Goal: Information Seeking & Learning: Learn about a topic

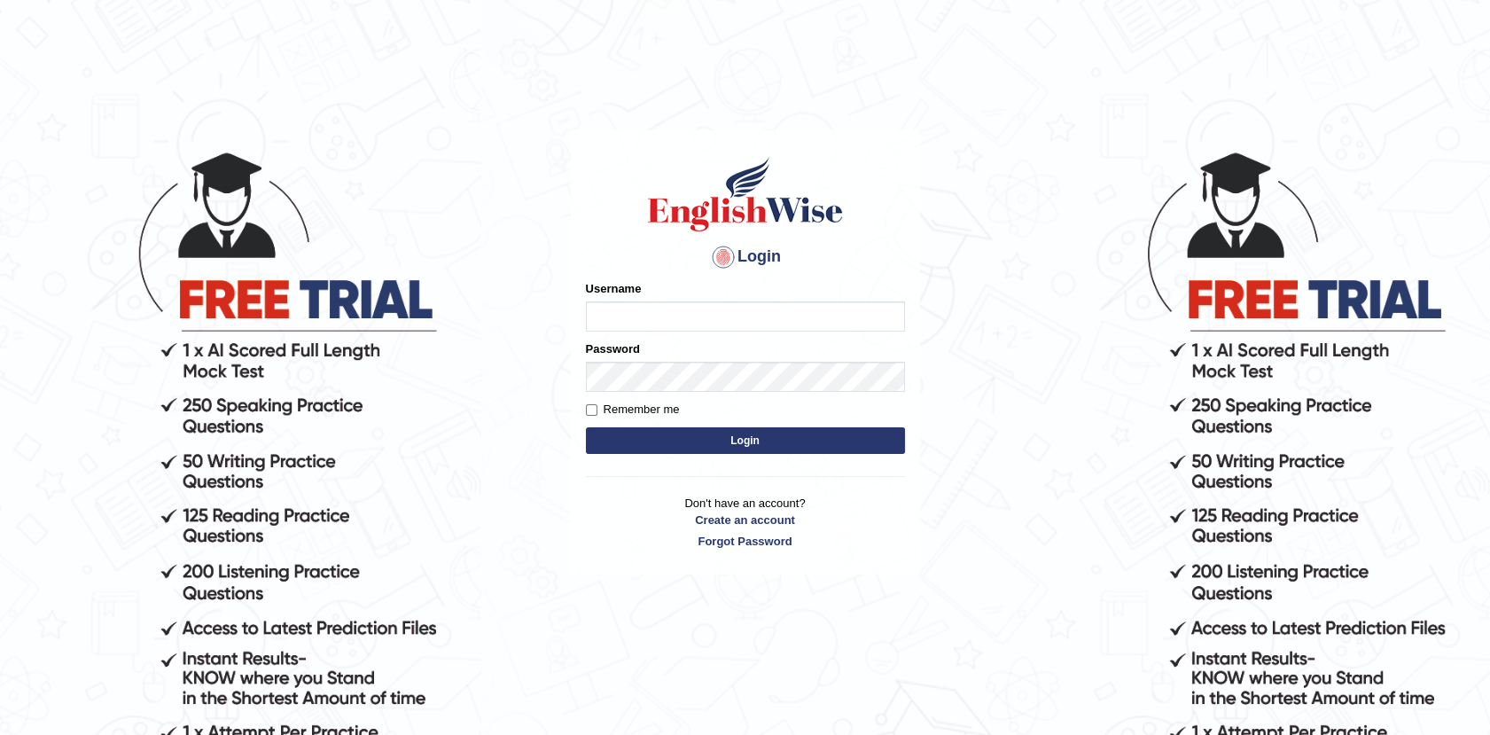
type input "Afreen11"
click at [729, 439] on button "Login" at bounding box center [745, 440] width 319 height 27
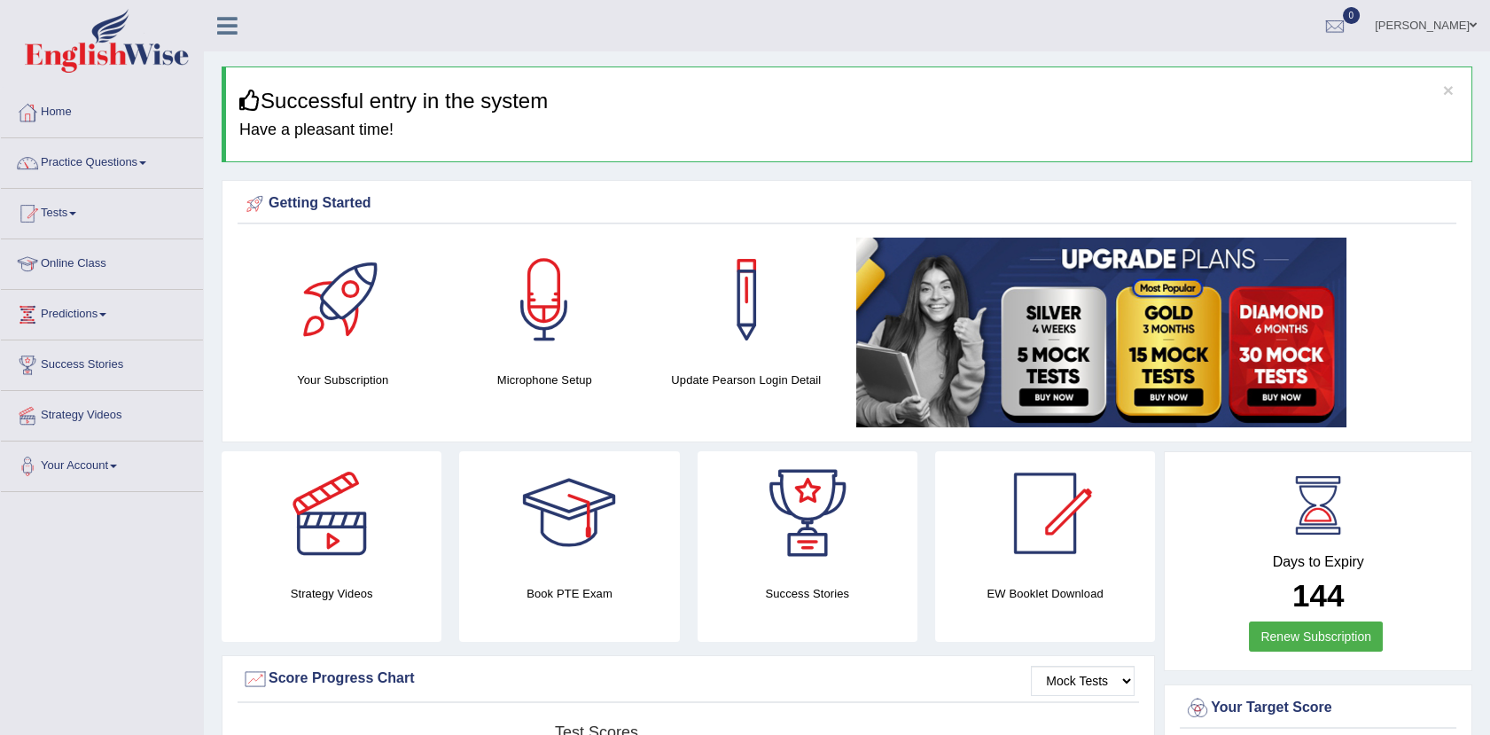
click at [99, 167] on link "Practice Questions" at bounding box center [102, 160] width 202 height 44
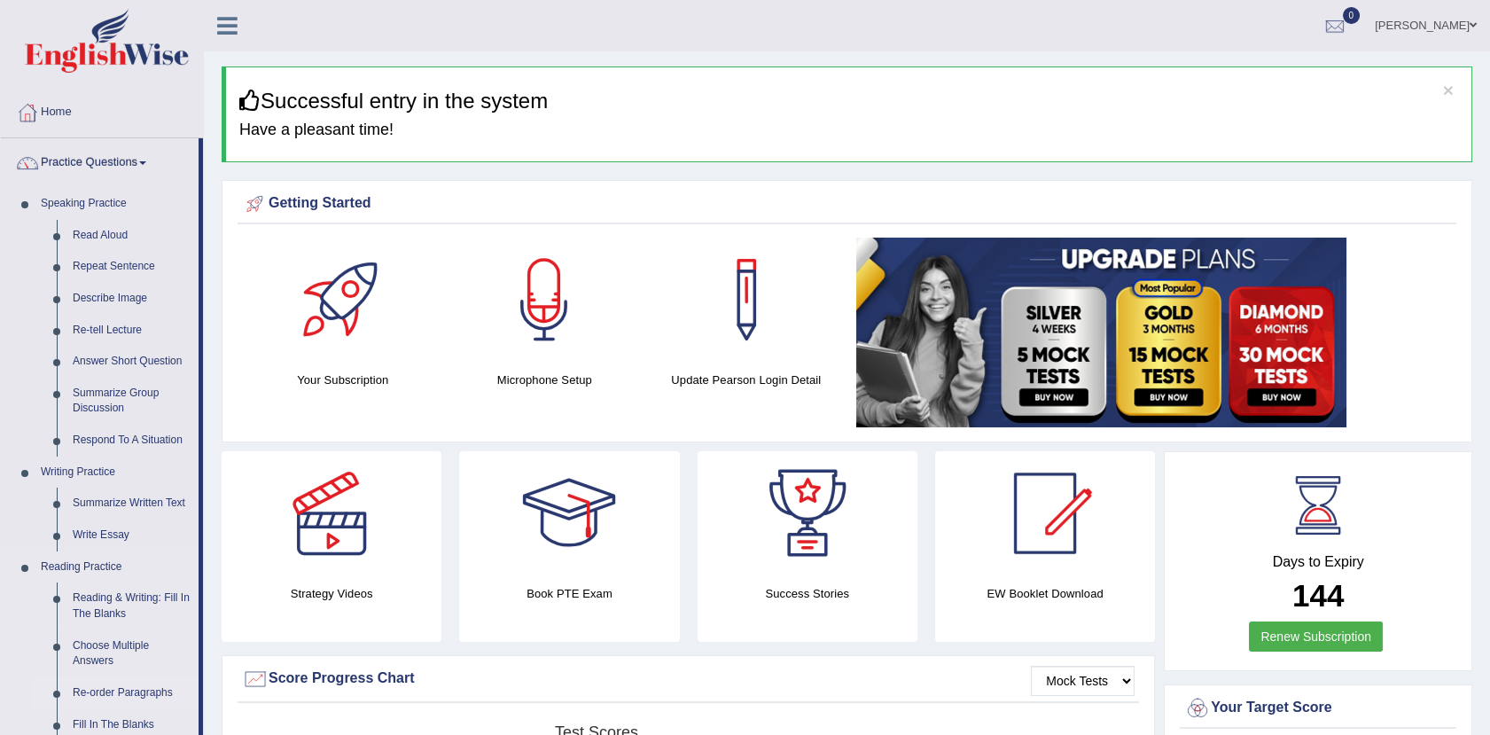
click at [124, 686] on link "Re-order Paragraphs" at bounding box center [132, 693] width 134 height 32
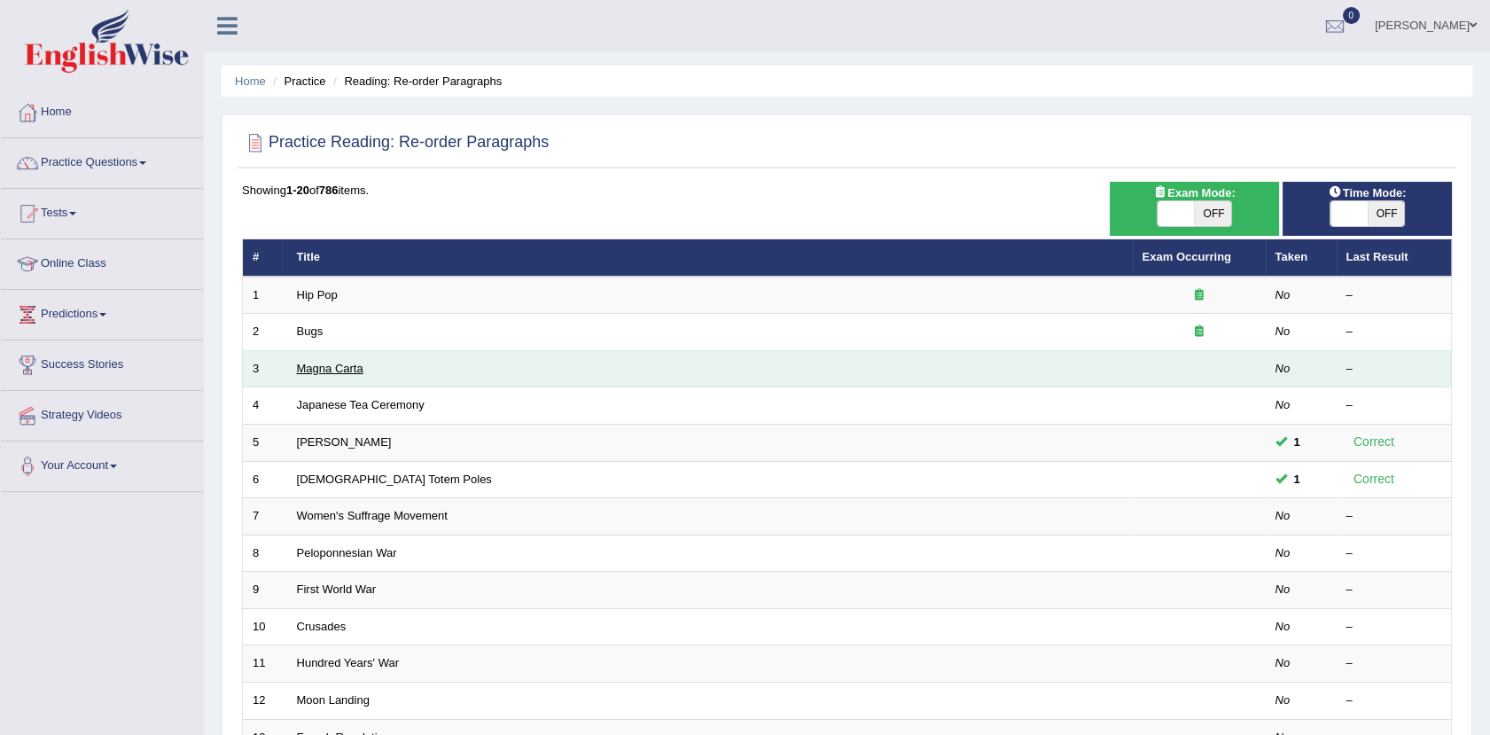
click at [333, 370] on link "Magna Carta" at bounding box center [330, 368] width 66 height 13
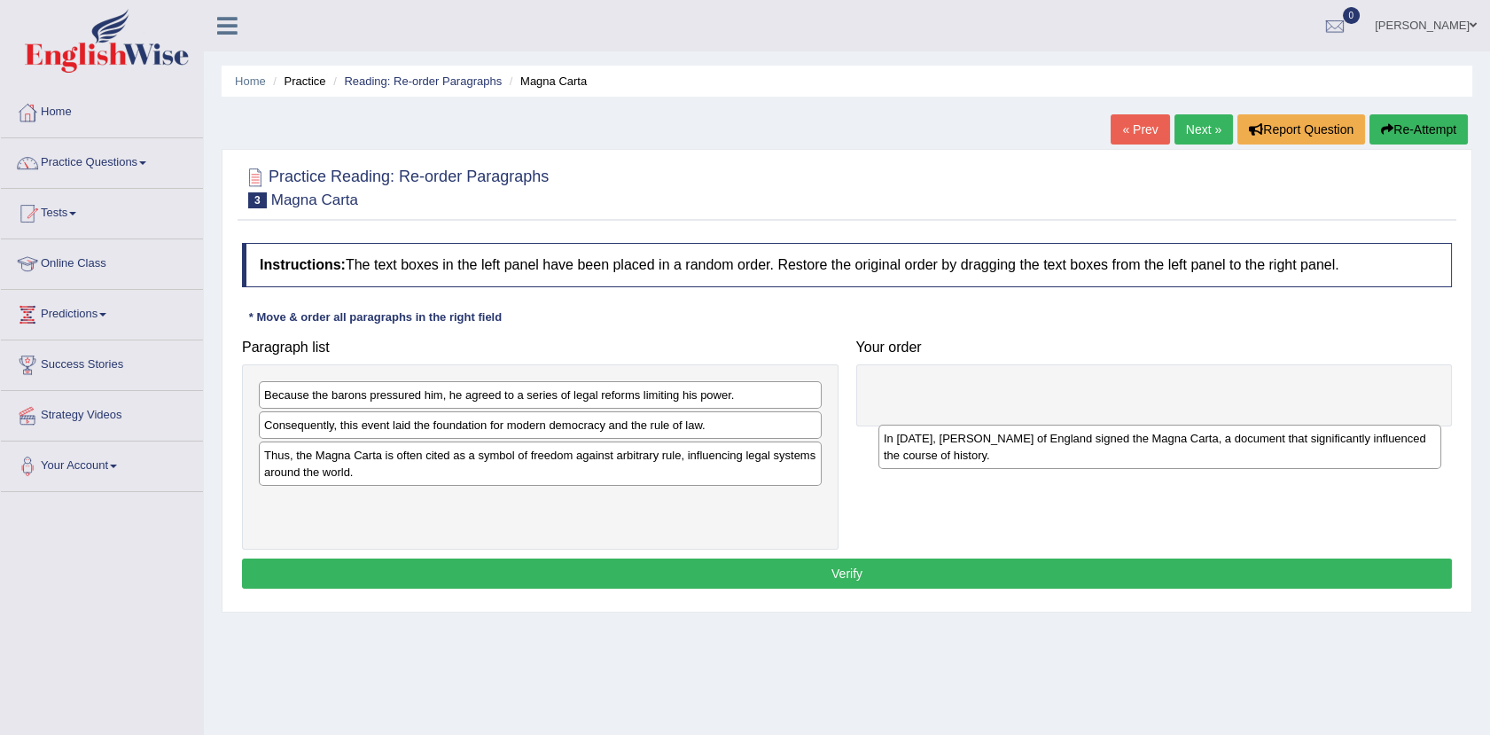
drag, startPoint x: 728, startPoint y: 444, endPoint x: 1349, endPoint y: 457, distance: 621.4
click at [1349, 457] on div "In [DATE], [PERSON_NAME] of England signed the Magna Carta, a document that sig…" at bounding box center [1159, 447] width 563 height 44
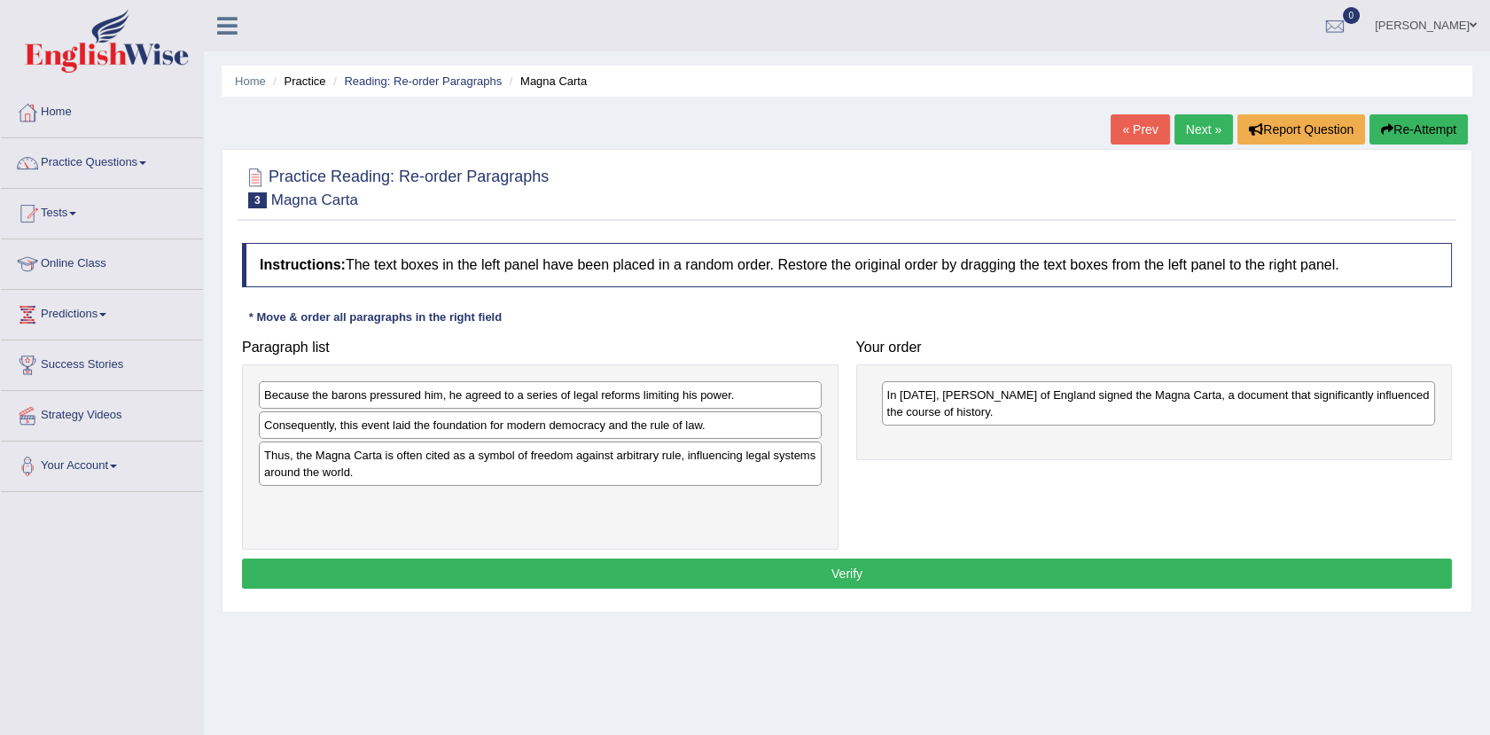
click at [787, 394] on div "Because the barons pressured him, he agreed to a series of legal reforms limiti…" at bounding box center [540, 394] width 563 height 27
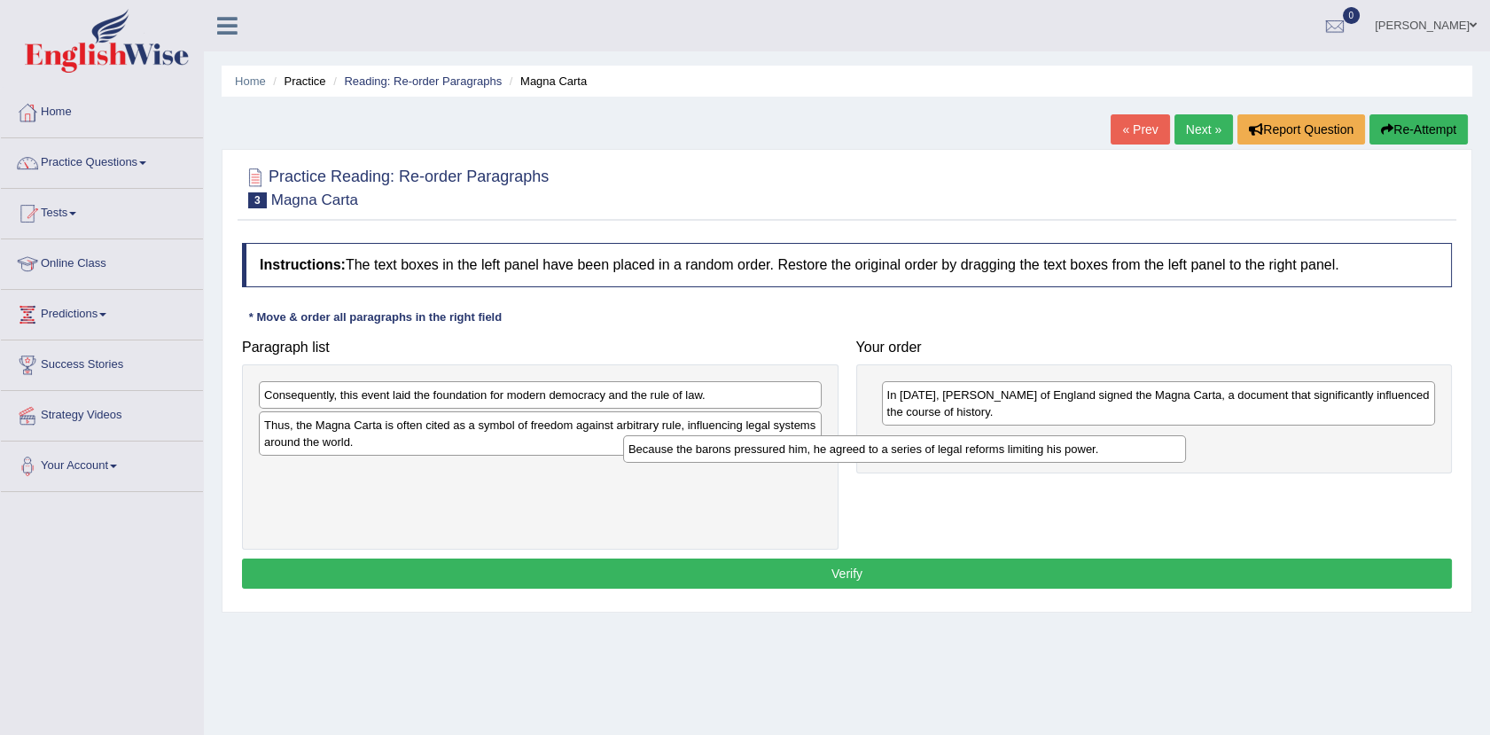
drag, startPoint x: 787, startPoint y: 394, endPoint x: 1221, endPoint y: 449, distance: 437.7
click at [1186, 449] on div "Because the barons pressured him, he agreed to a series of legal reforms limiti…" at bounding box center [904, 448] width 563 height 27
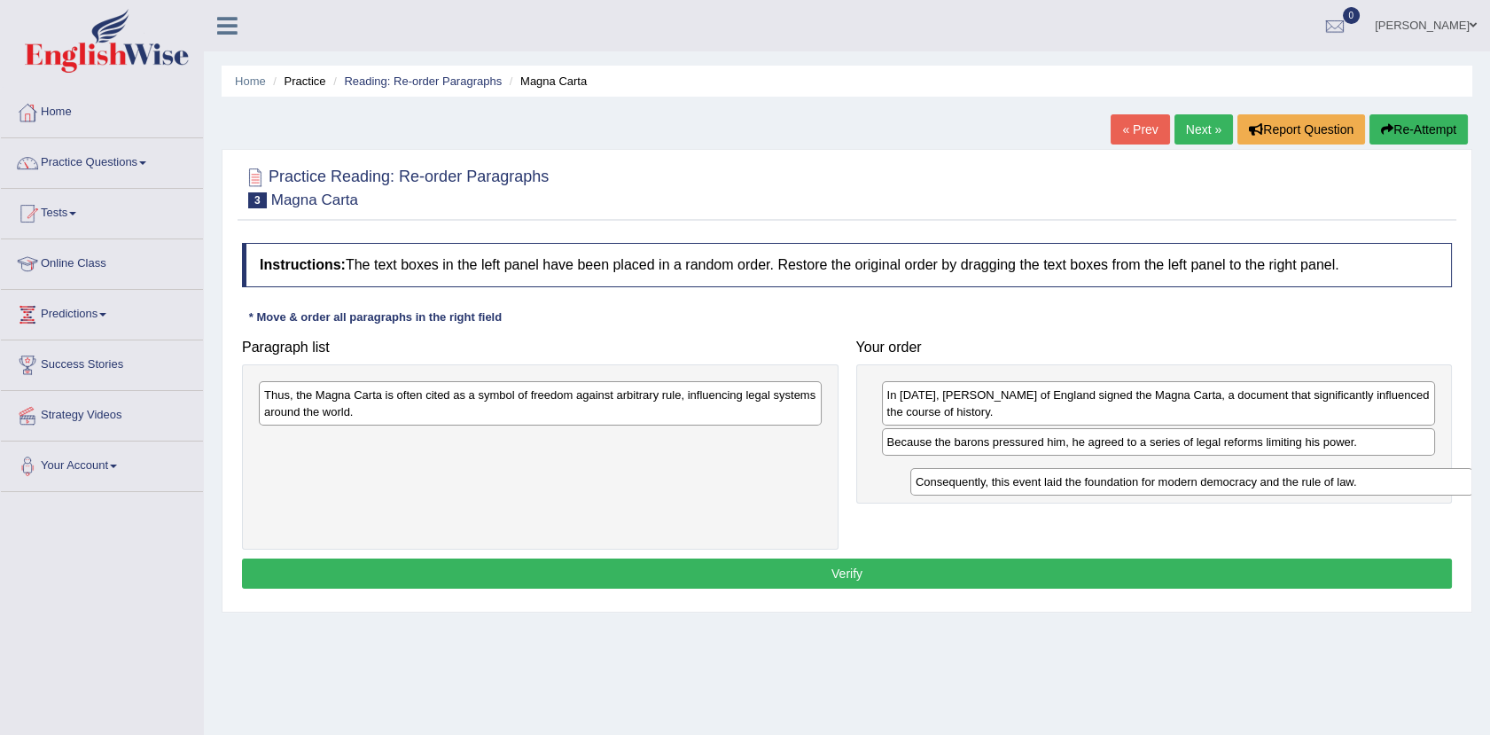
drag, startPoint x: 765, startPoint y: 394, endPoint x: 1416, endPoint y: 480, distance: 657.2
click at [1416, 480] on div "Consequently, this event laid the foundation for modern democracy and the rule …" at bounding box center [1191, 481] width 563 height 27
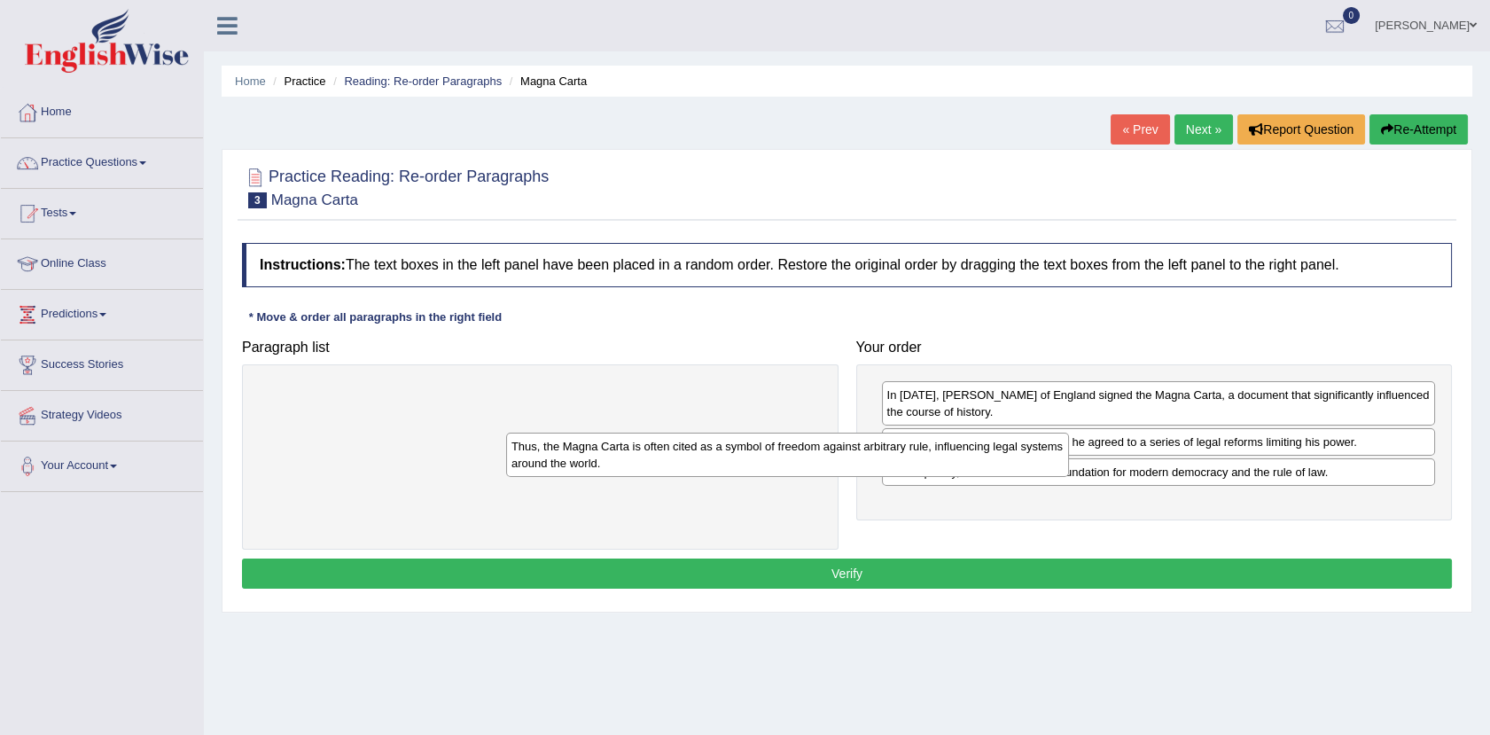
drag, startPoint x: 752, startPoint y: 408, endPoint x: 1508, endPoint y: 504, distance: 761.3
click at [1489, 504] on html "Toggle navigation Home Practice Questions Speaking Practice Read Aloud Repeat S…" at bounding box center [745, 367] width 1490 height 735
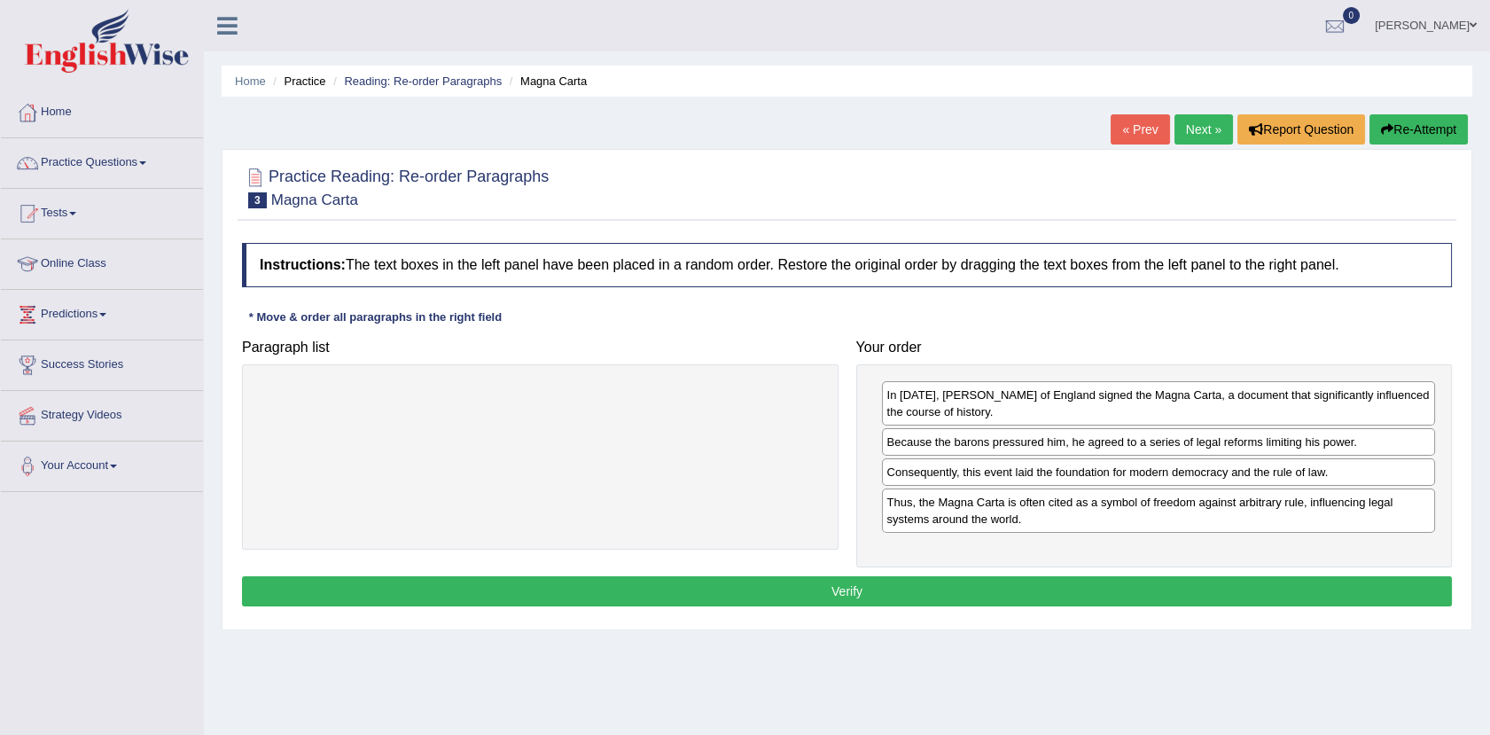
click at [962, 591] on button "Verify" at bounding box center [847, 591] width 1210 height 30
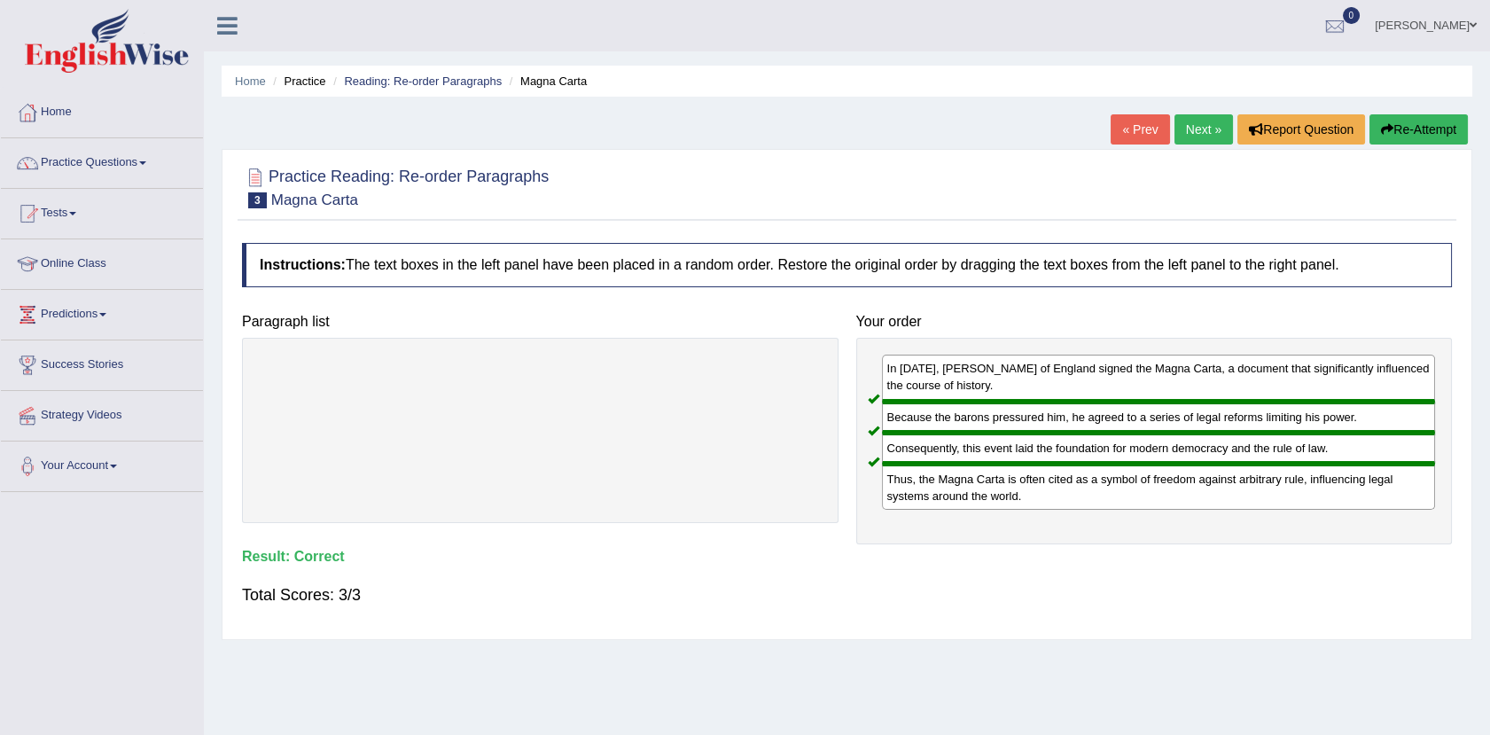
click at [1404, 128] on button "Re-Attempt" at bounding box center [1418, 129] width 98 height 30
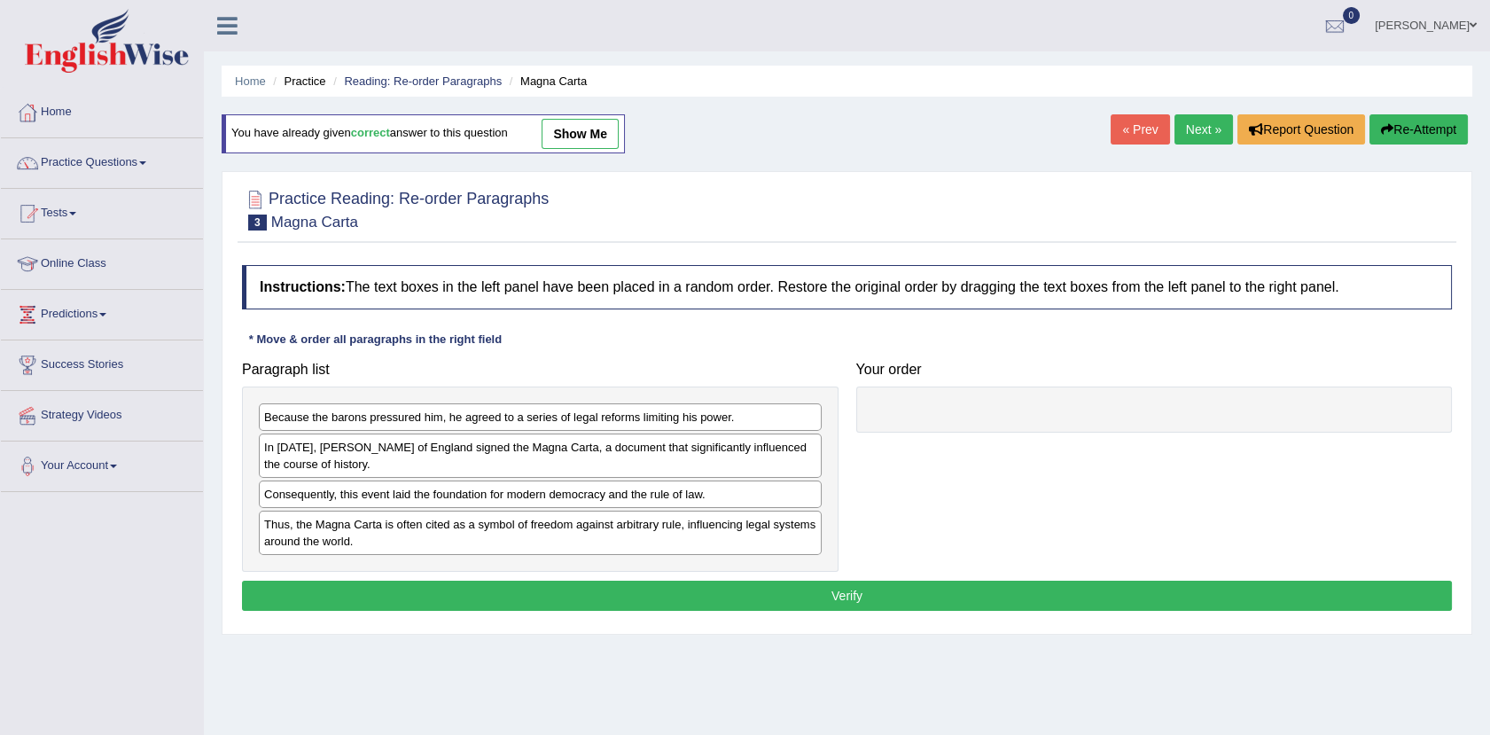
click at [629, 448] on div "In [DATE], [PERSON_NAME] of England signed the Magna Carta, a document that sig…" at bounding box center [540, 455] width 563 height 44
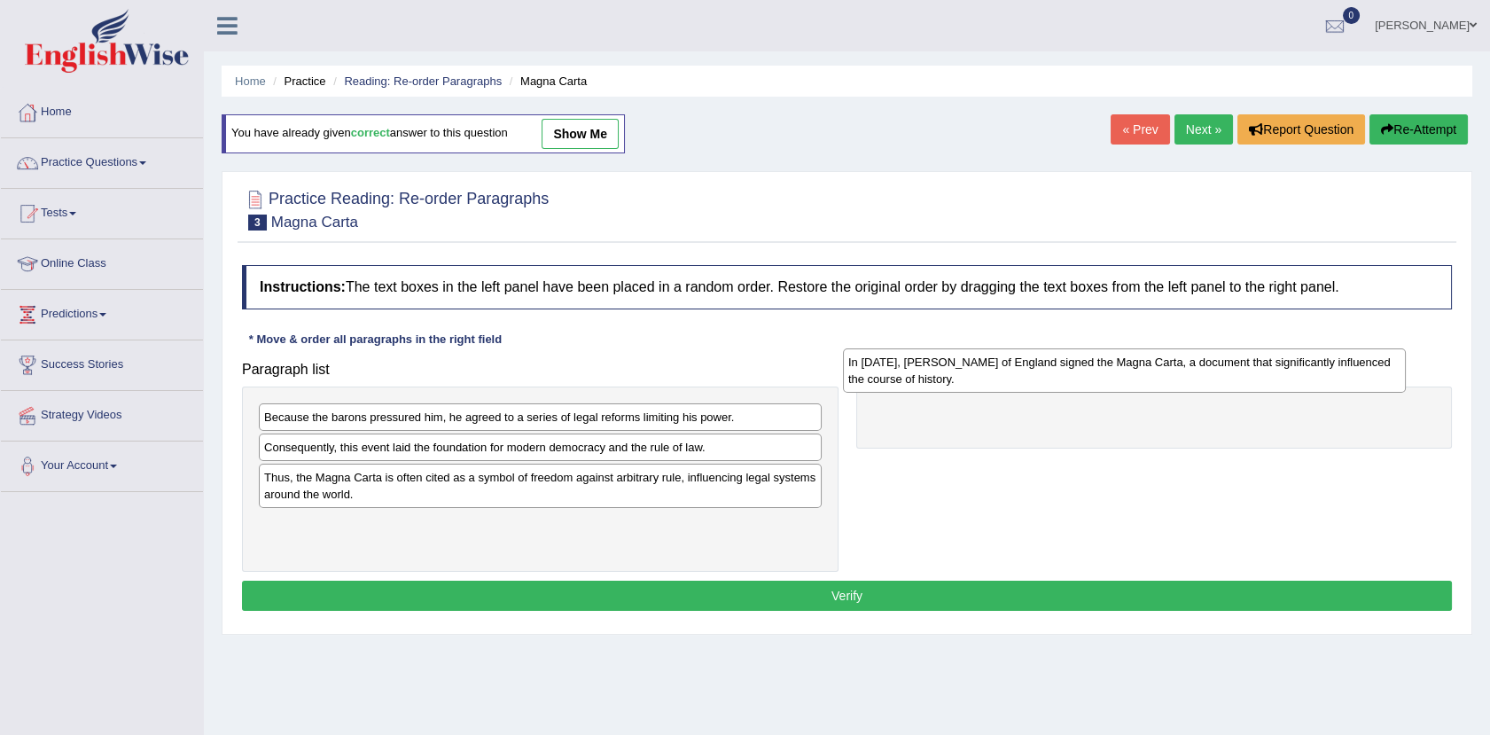
drag, startPoint x: 740, startPoint y: 450, endPoint x: 1356, endPoint y: 365, distance: 621.8
click at [1356, 365] on div "In [DATE], [PERSON_NAME] of England signed the Magna Carta, a document that sig…" at bounding box center [1124, 370] width 563 height 44
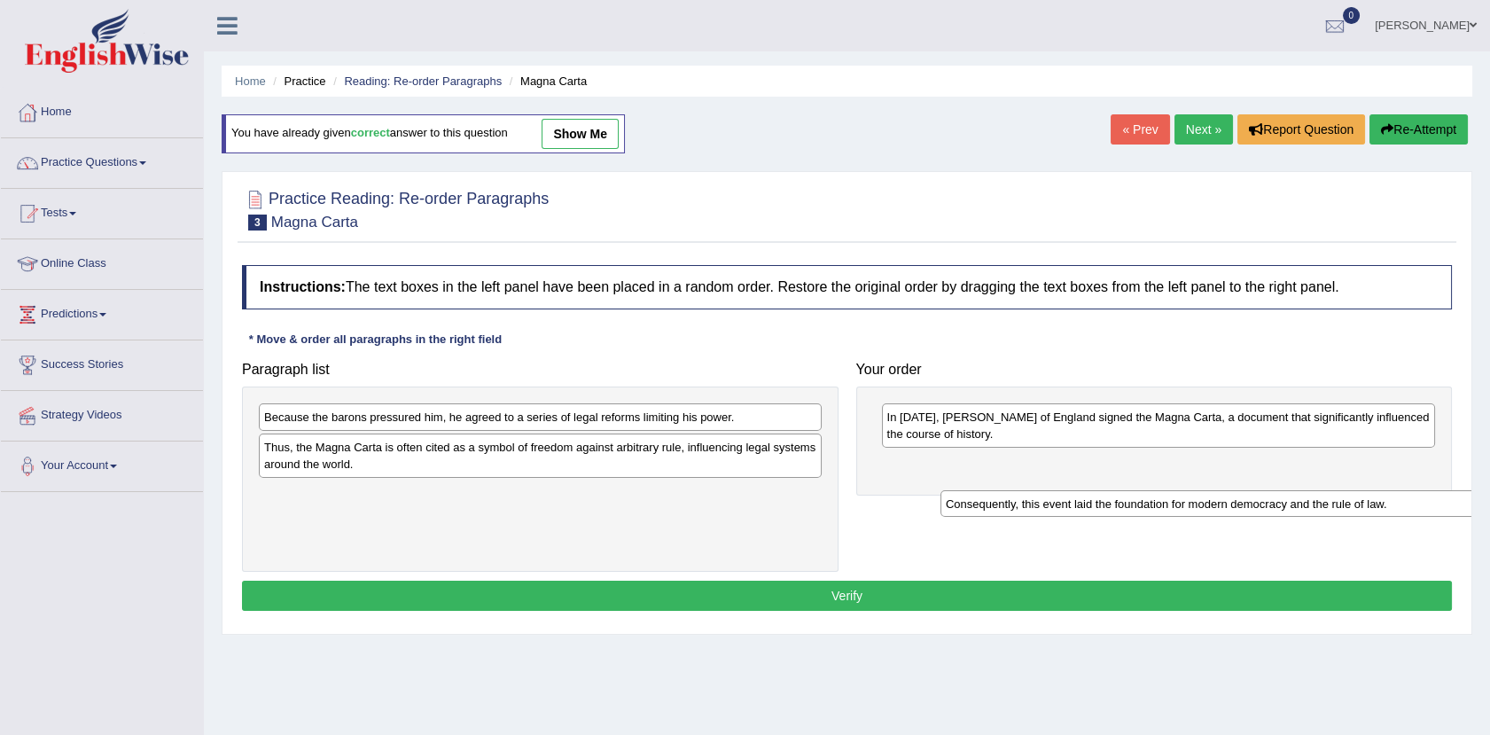
drag, startPoint x: 622, startPoint y: 452, endPoint x: 1345, endPoint y: 514, distance: 725.9
click at [1345, 514] on div "Consequently, this event laid the foundation for modern democracy and the rule …" at bounding box center [1221, 503] width 563 height 27
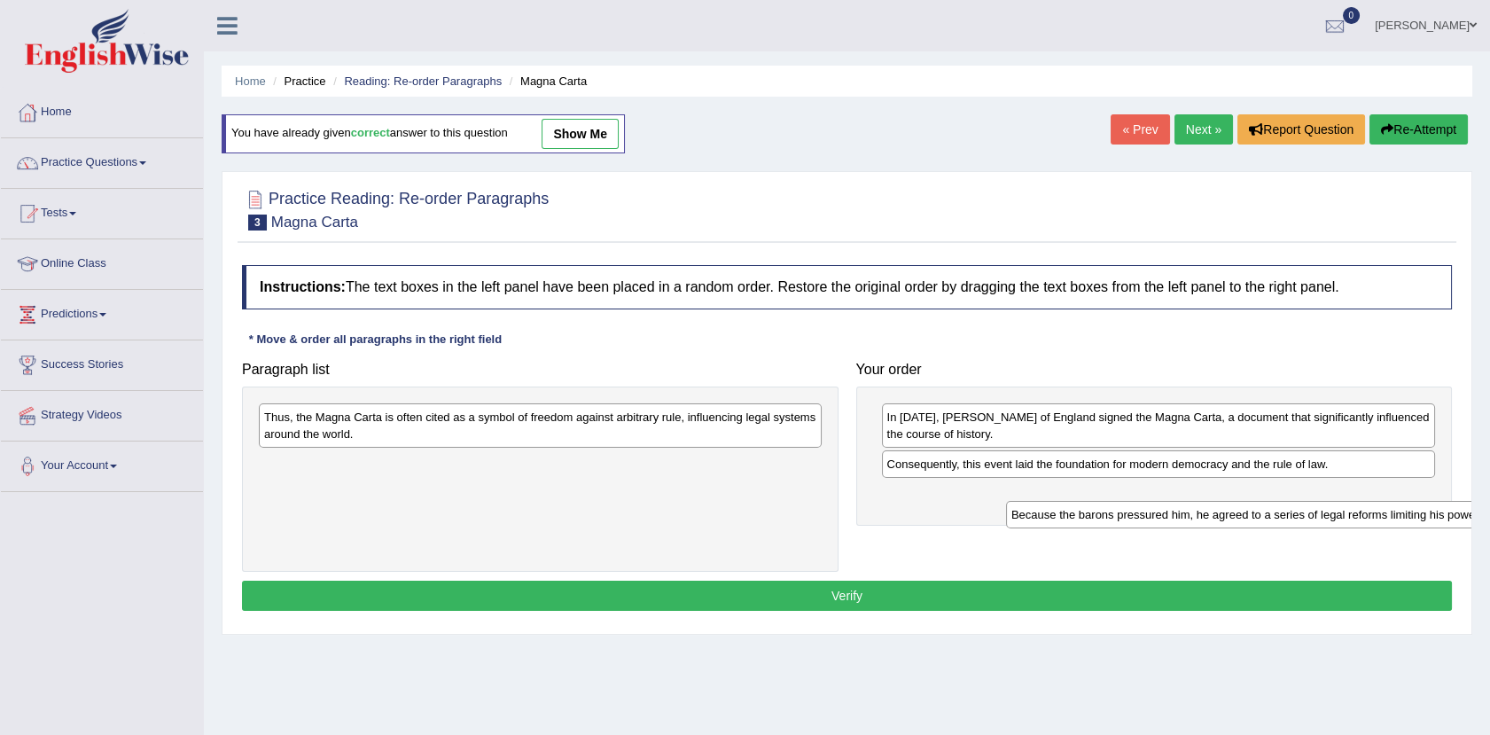
drag, startPoint x: 760, startPoint y: 414, endPoint x: 1508, endPoint y: 512, distance: 753.6
click at [1489, 512] on html "Toggle navigation Home Practice Questions Speaking Practice Read Aloud Repeat S…" at bounding box center [745, 367] width 1490 height 735
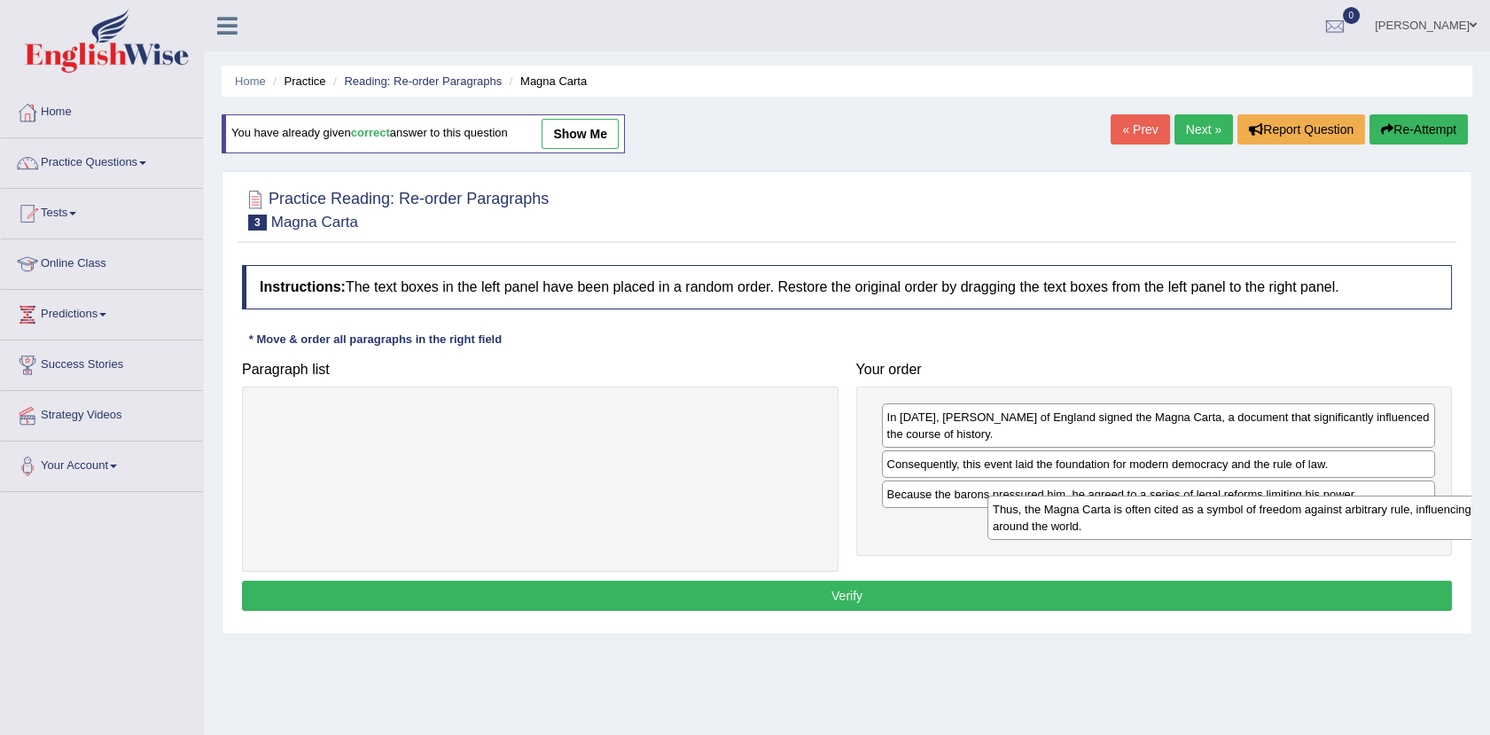
drag, startPoint x: 779, startPoint y: 442, endPoint x: 1503, endPoint y: 534, distance: 729.8
click at [1489, 534] on html "Toggle navigation Home Practice Questions Speaking Practice Read Aloud Repeat S…" at bounding box center [745, 367] width 1490 height 735
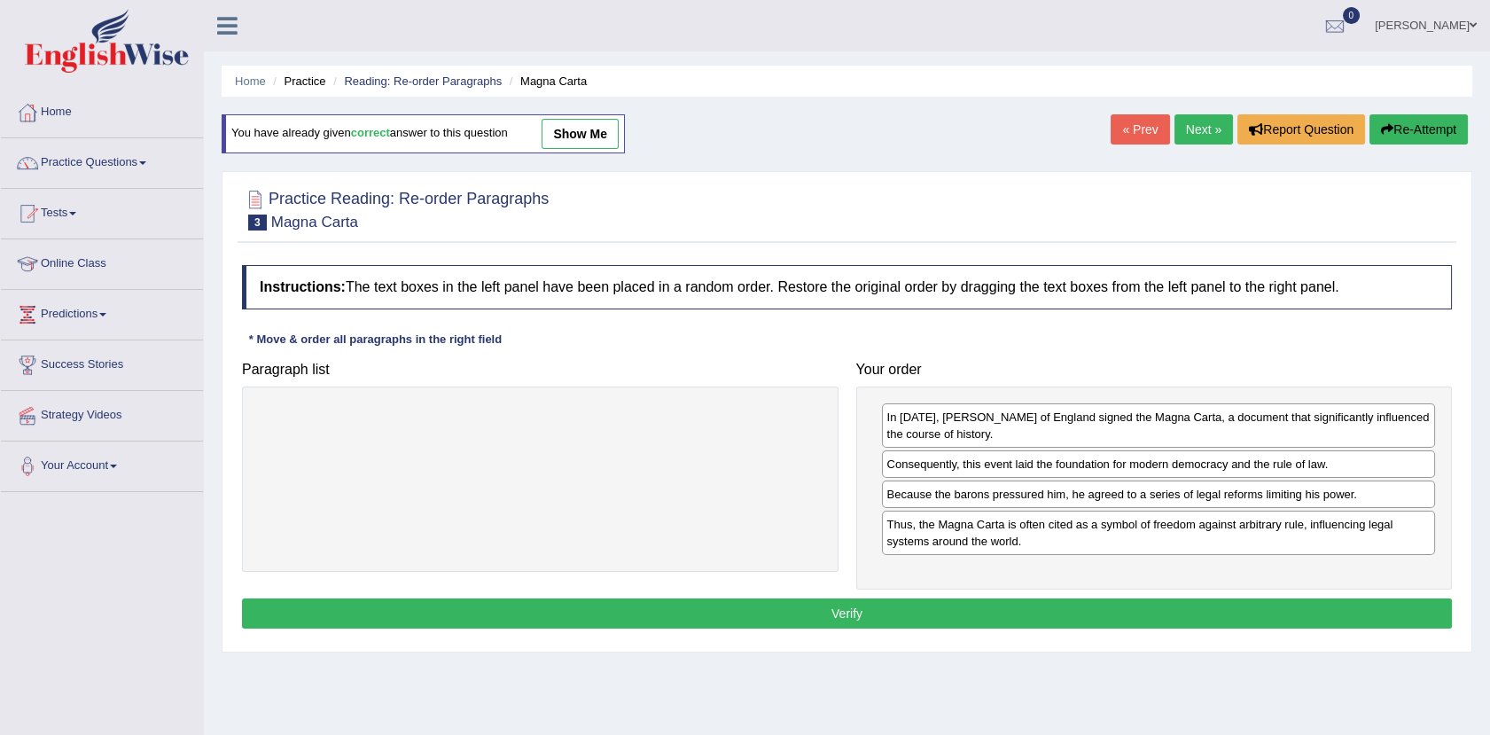
click at [847, 613] on button "Verify" at bounding box center [847, 613] width 1210 height 30
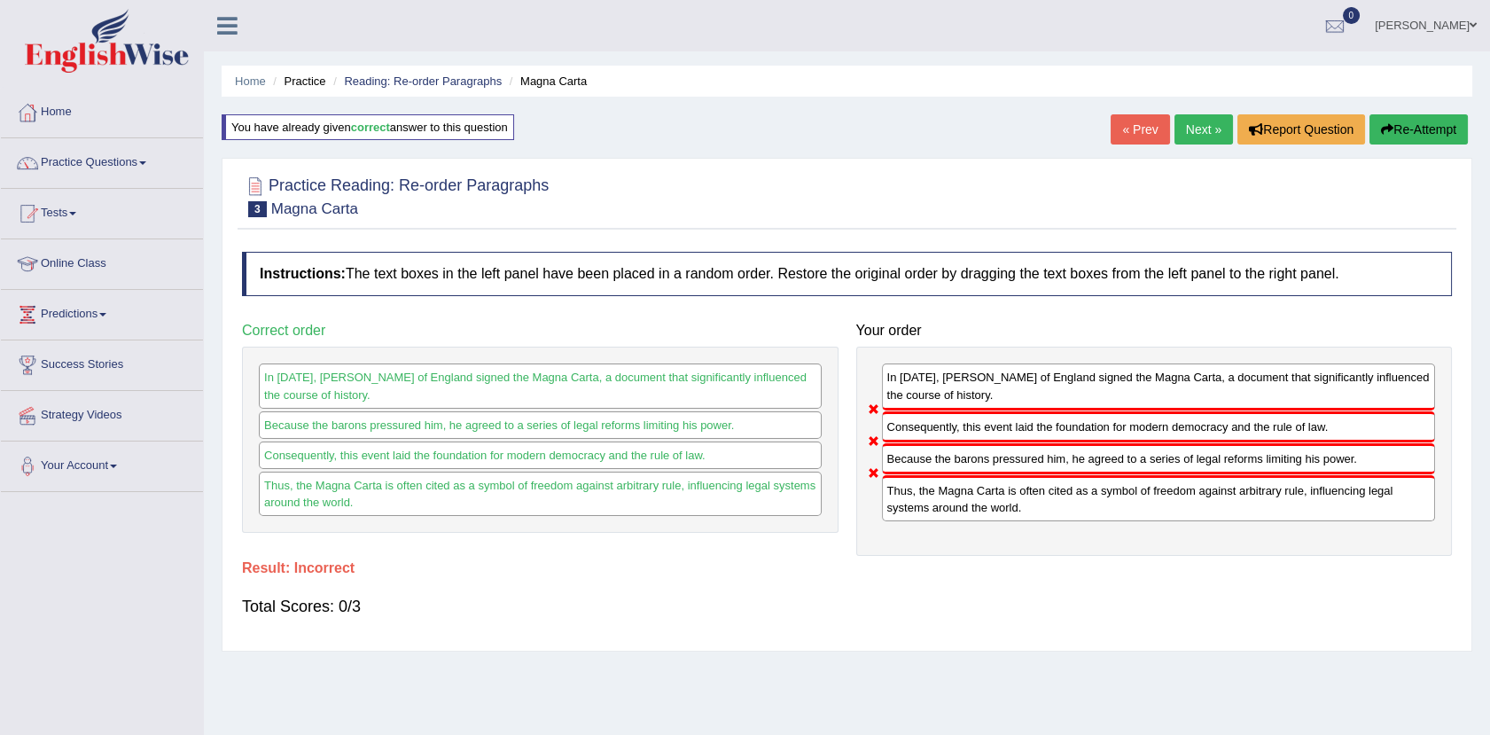
click at [144, 157] on link "Practice Questions" at bounding box center [102, 160] width 202 height 44
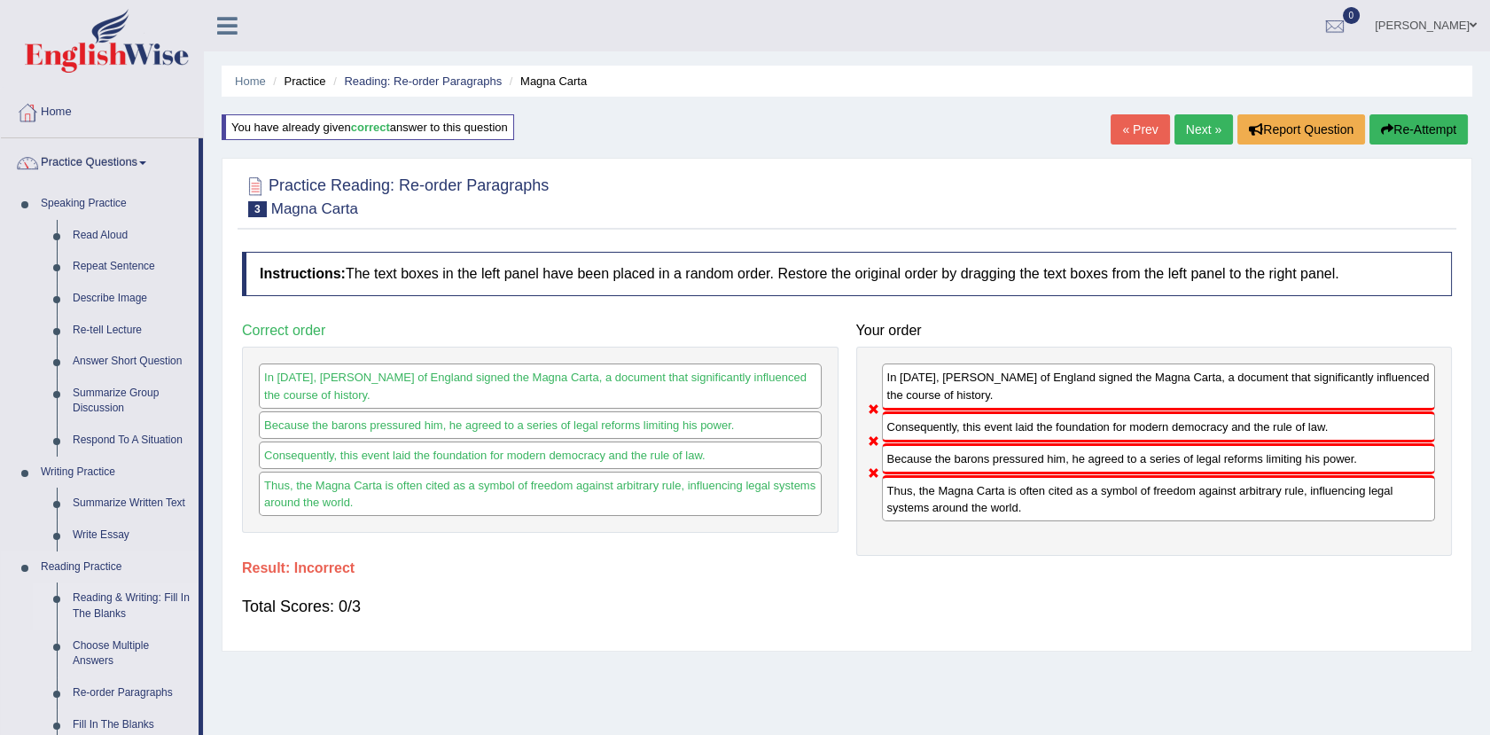
drag, startPoint x: 437, startPoint y: 585, endPoint x: 103, endPoint y: 619, distance: 335.8
click at [103, 619] on div "Toggle navigation Home Practice Questions Speaking Practice Read Aloud Repeat S…" at bounding box center [745, 461] width 1490 height 922
click at [99, 604] on link "Reading & Writing: Fill In The Blanks" at bounding box center [132, 605] width 134 height 47
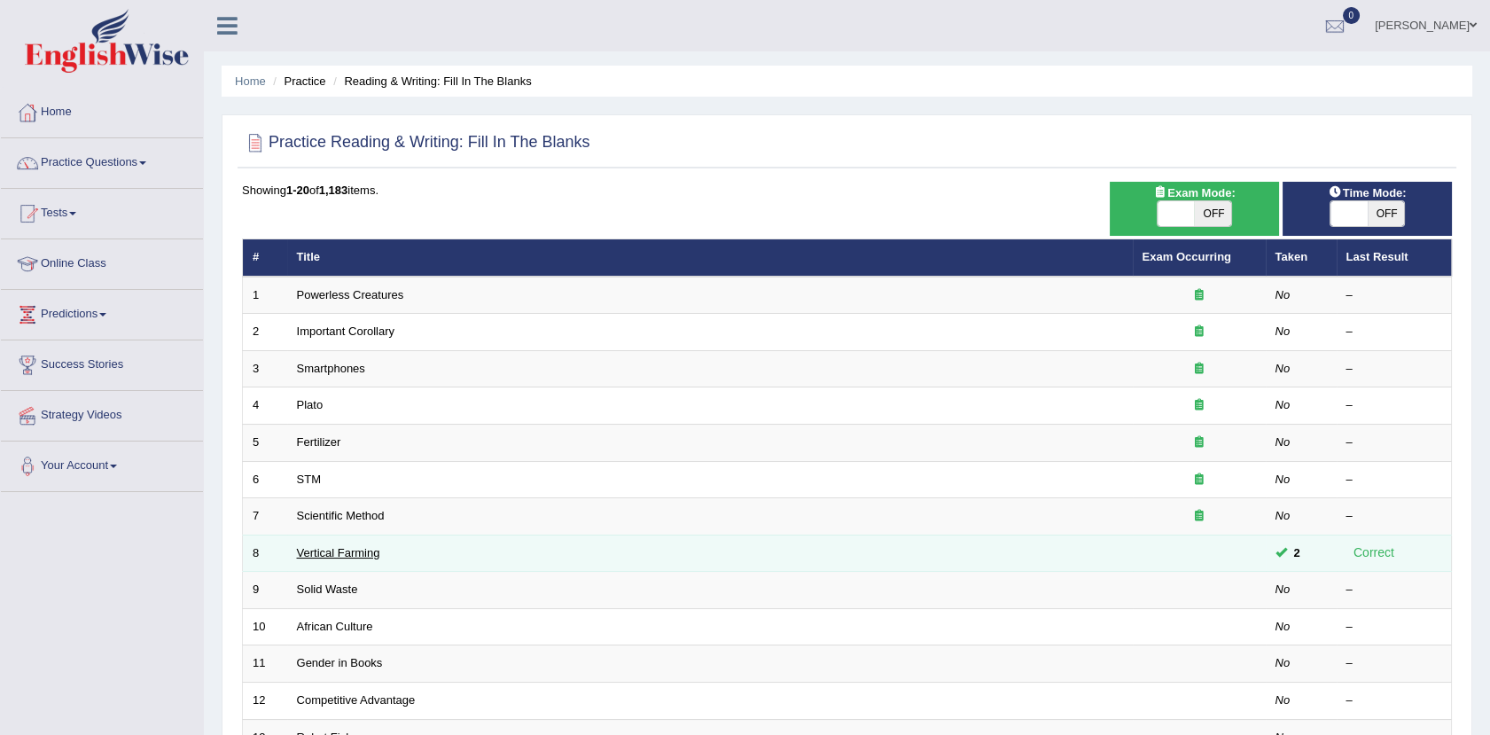
click at [362, 553] on link "Vertical Farming" at bounding box center [338, 552] width 83 height 13
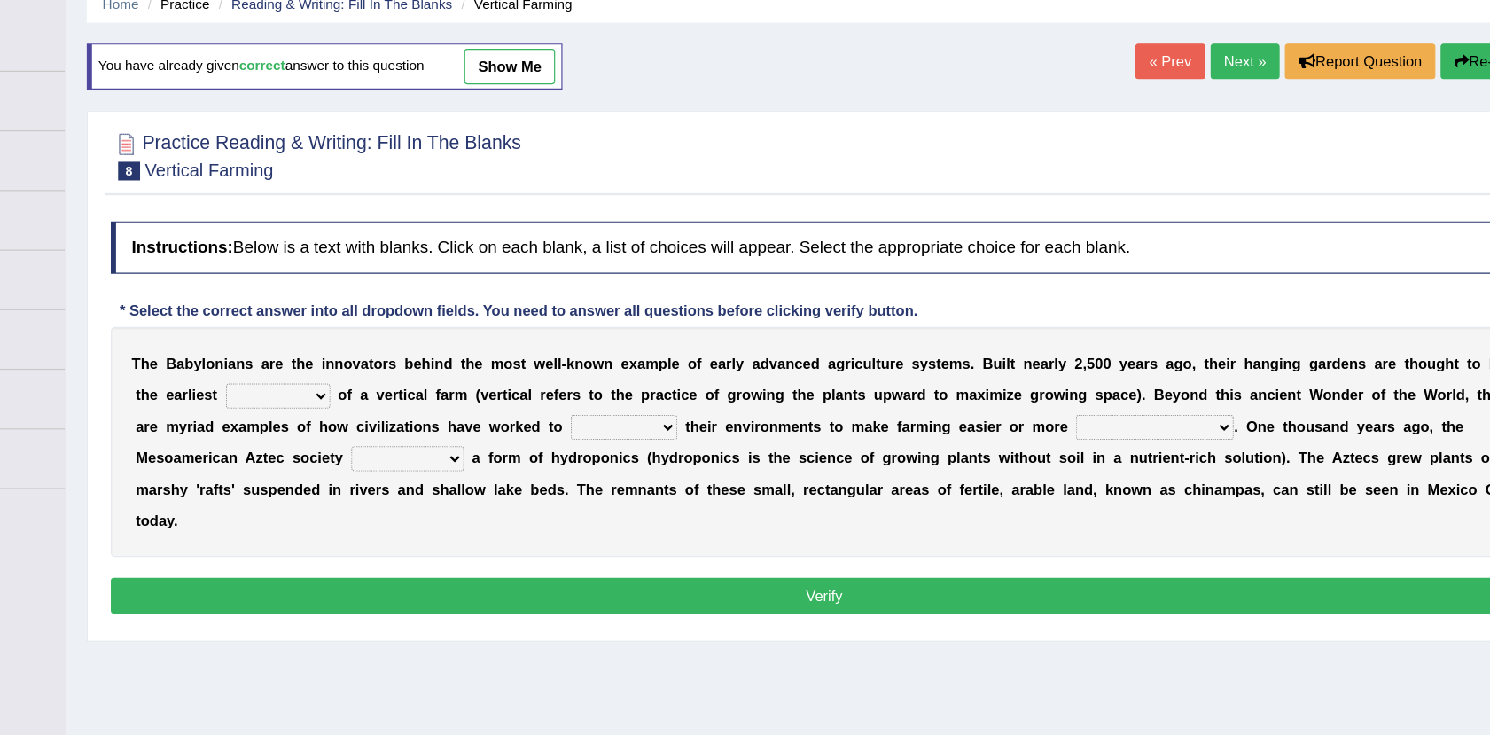
click at [496, 653] on div "Home Practice Reading & Writing: Fill In The Blanks Vertical Farming You have a…" at bounding box center [847, 443] width 1286 height 886
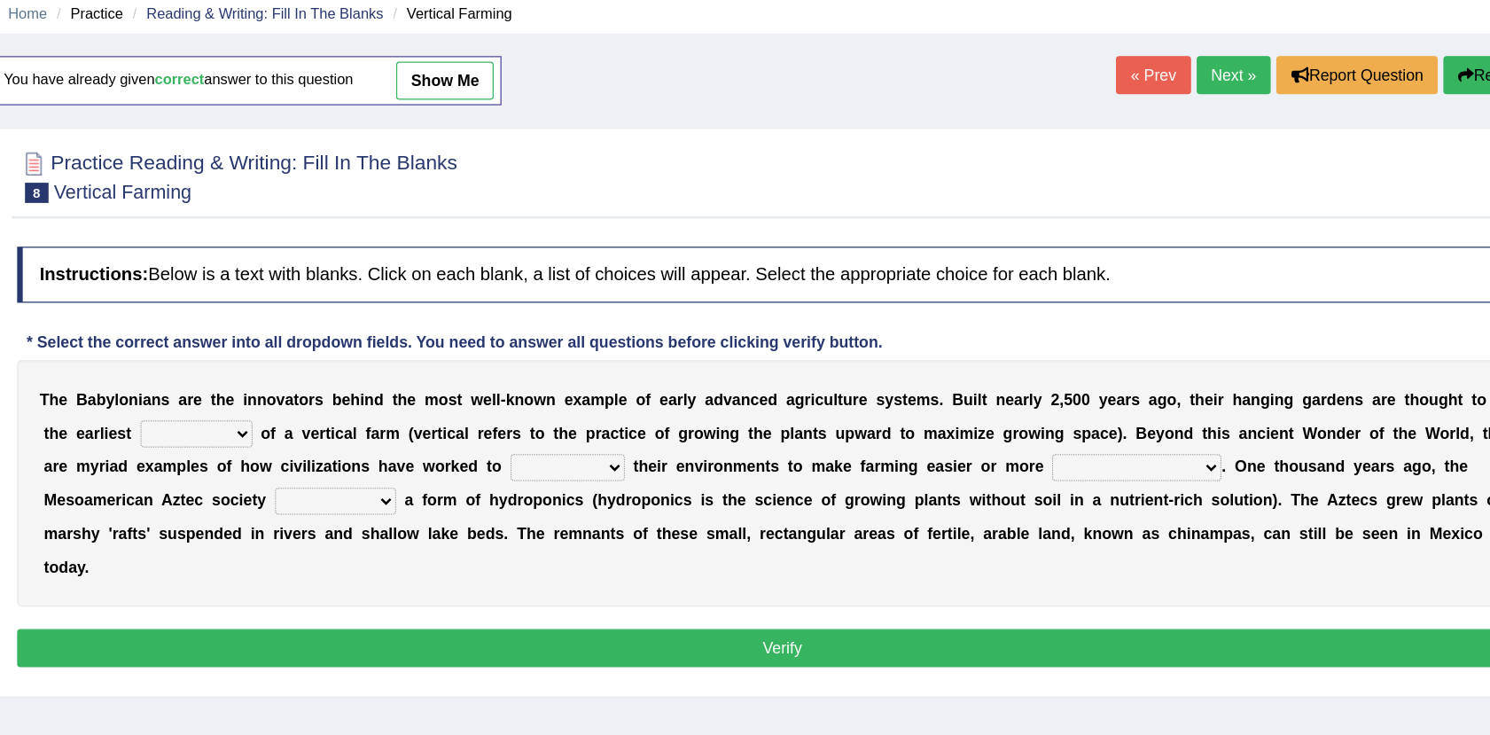
click at [1351, 382] on b "o" at bounding box center [1355, 385] width 8 height 14
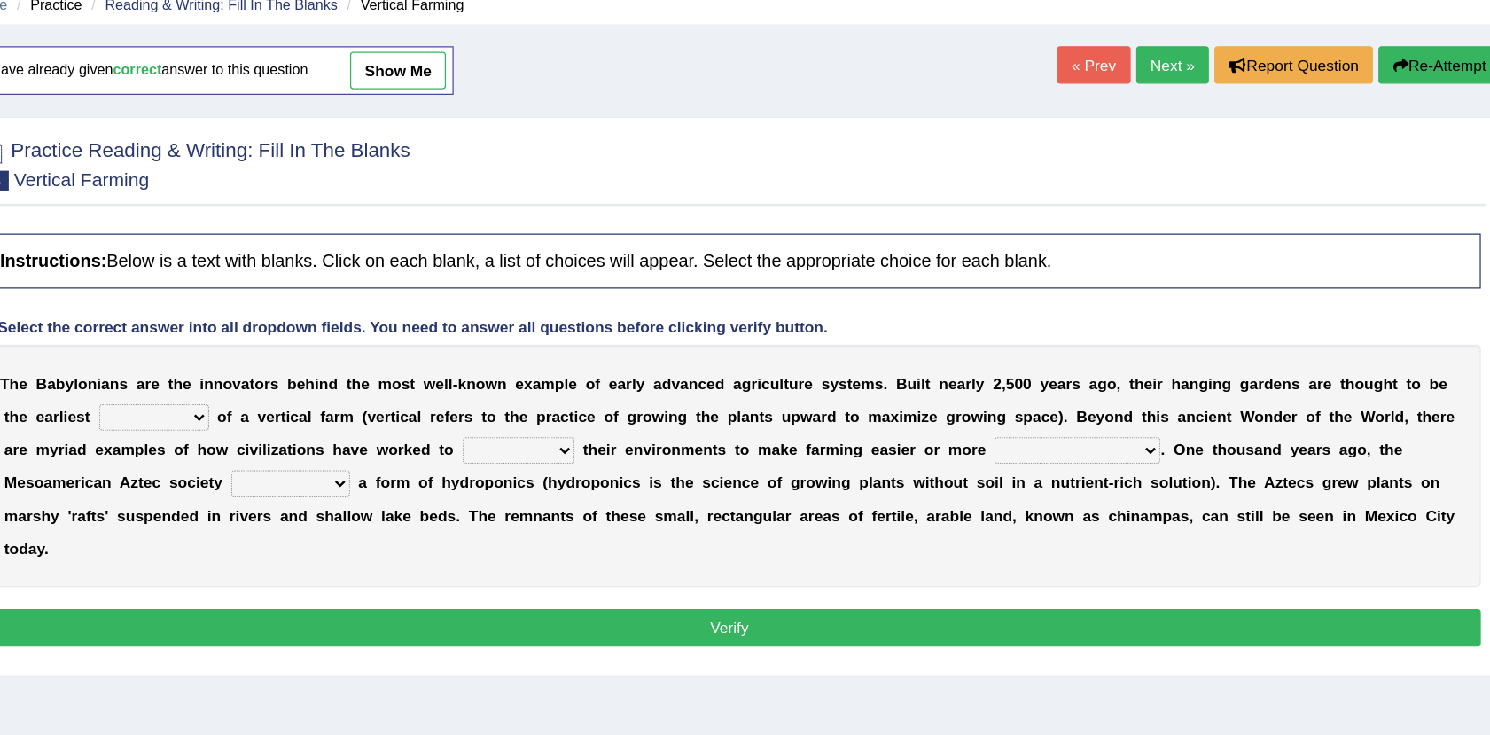
click at [339, 410] on select "prototype failure discredit protocol" at bounding box center [383, 412] width 89 height 21
select select "prototype"
click at [339, 402] on select "prototype failure discredit protocol" at bounding box center [383, 412] width 89 height 21
click at [632, 440] on select "manipulate escape respect disarrange" at bounding box center [677, 439] width 90 height 21
select select "manipulate"
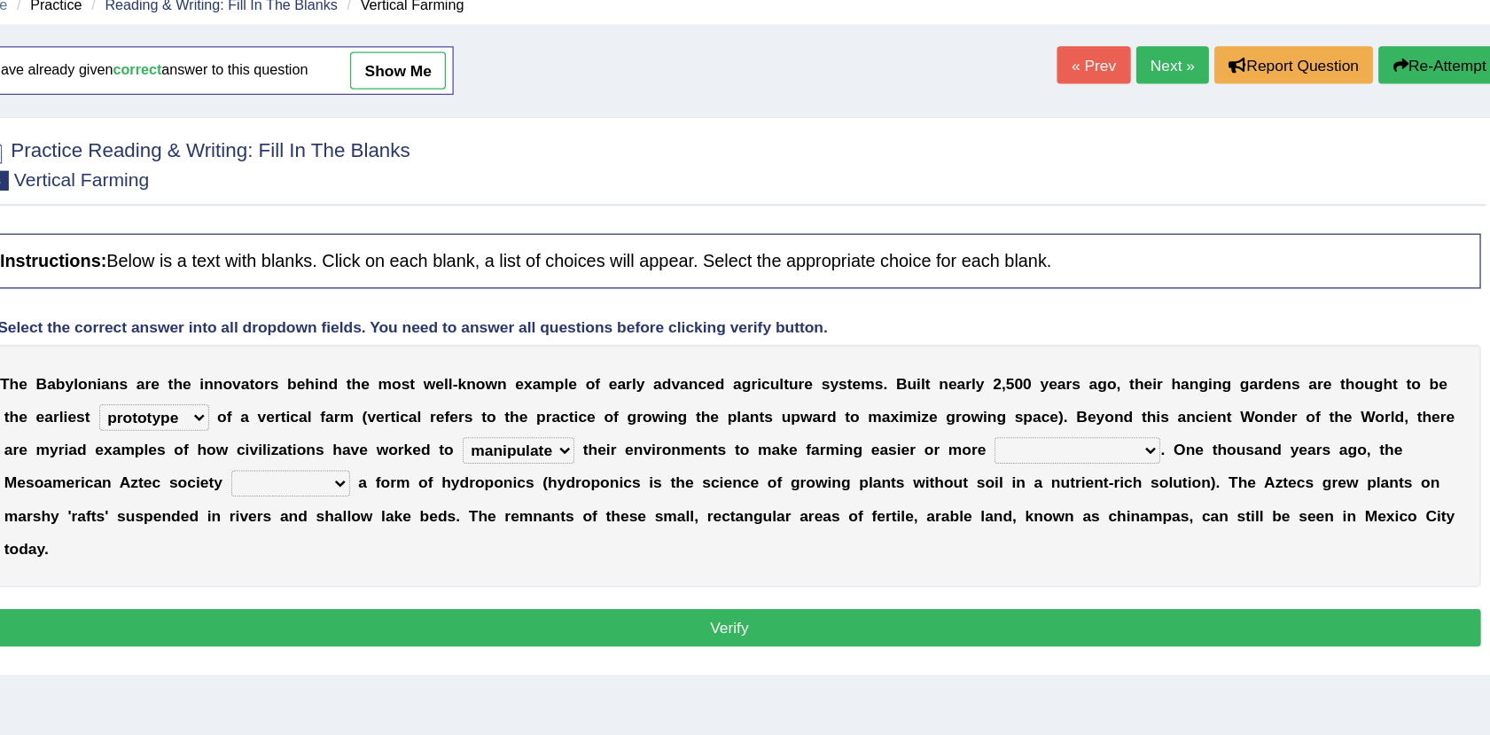
click at [632, 429] on select "manipulate escape respect disarrange" at bounding box center [677, 439] width 90 height 21
click at [1060, 434] on select "productive constructive connective counterproductive" at bounding box center [1127, 439] width 134 height 21
select select "productive"
click at [1060, 429] on select "productive constructive connective counterproductive" at bounding box center [1127, 439] width 134 height 21
click at [446, 466] on select "domineered volunteered pioneered engineered" at bounding box center [494, 466] width 96 height 21
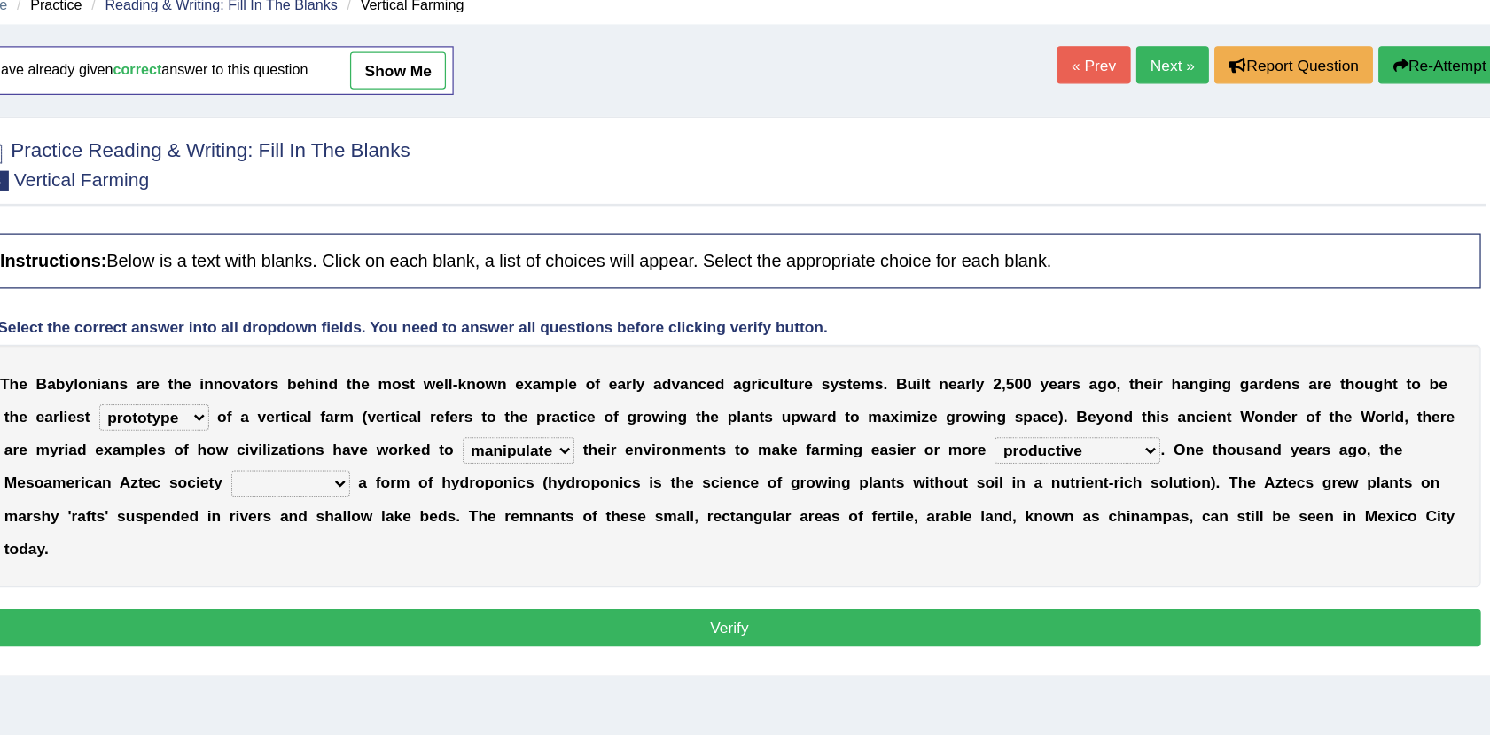
select select "pioneered"
click at [446, 456] on select "domineered volunteered pioneered engineered" at bounding box center [494, 466] width 96 height 21
click at [427, 567] on button "Verify" at bounding box center [847, 582] width 1210 height 30
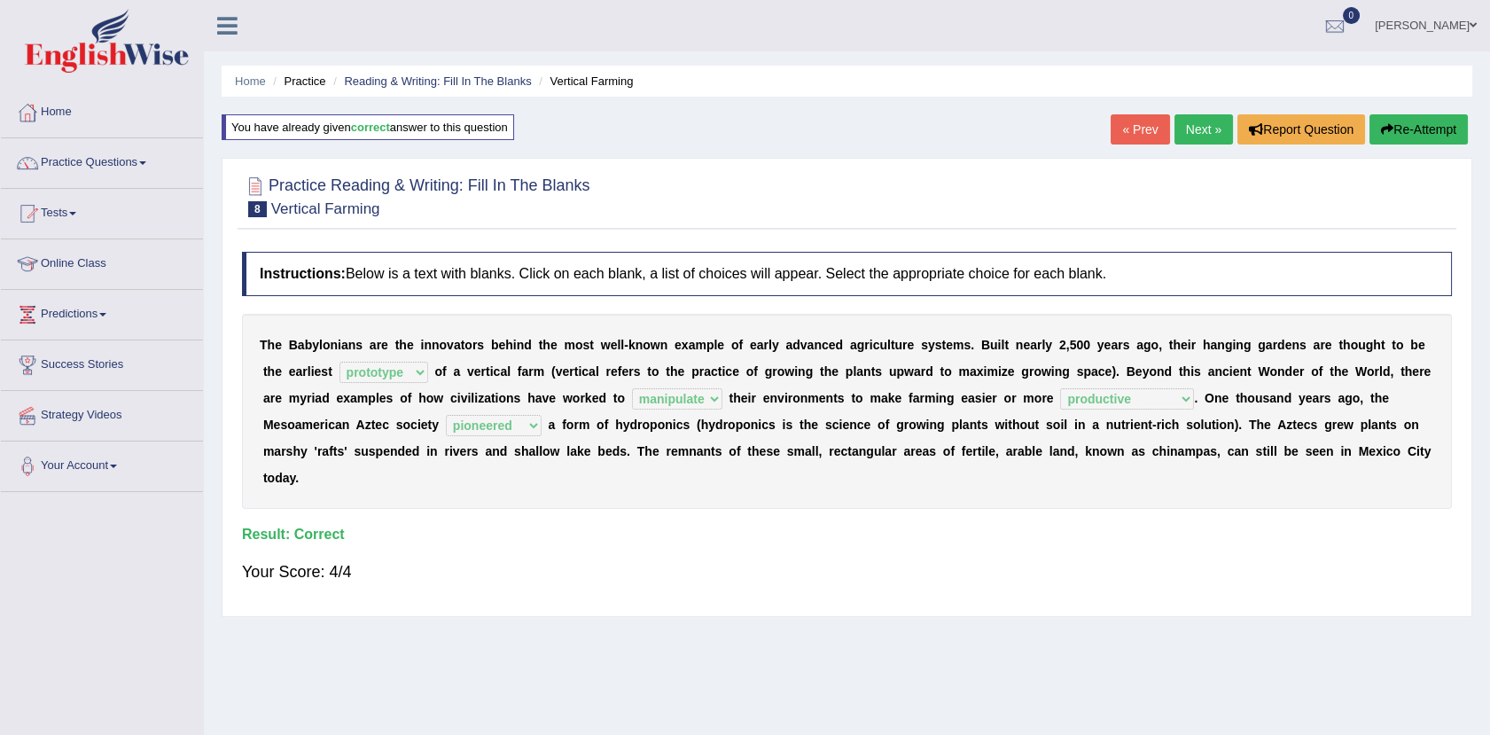
click at [64, 117] on link "Home" at bounding box center [102, 110] width 202 height 44
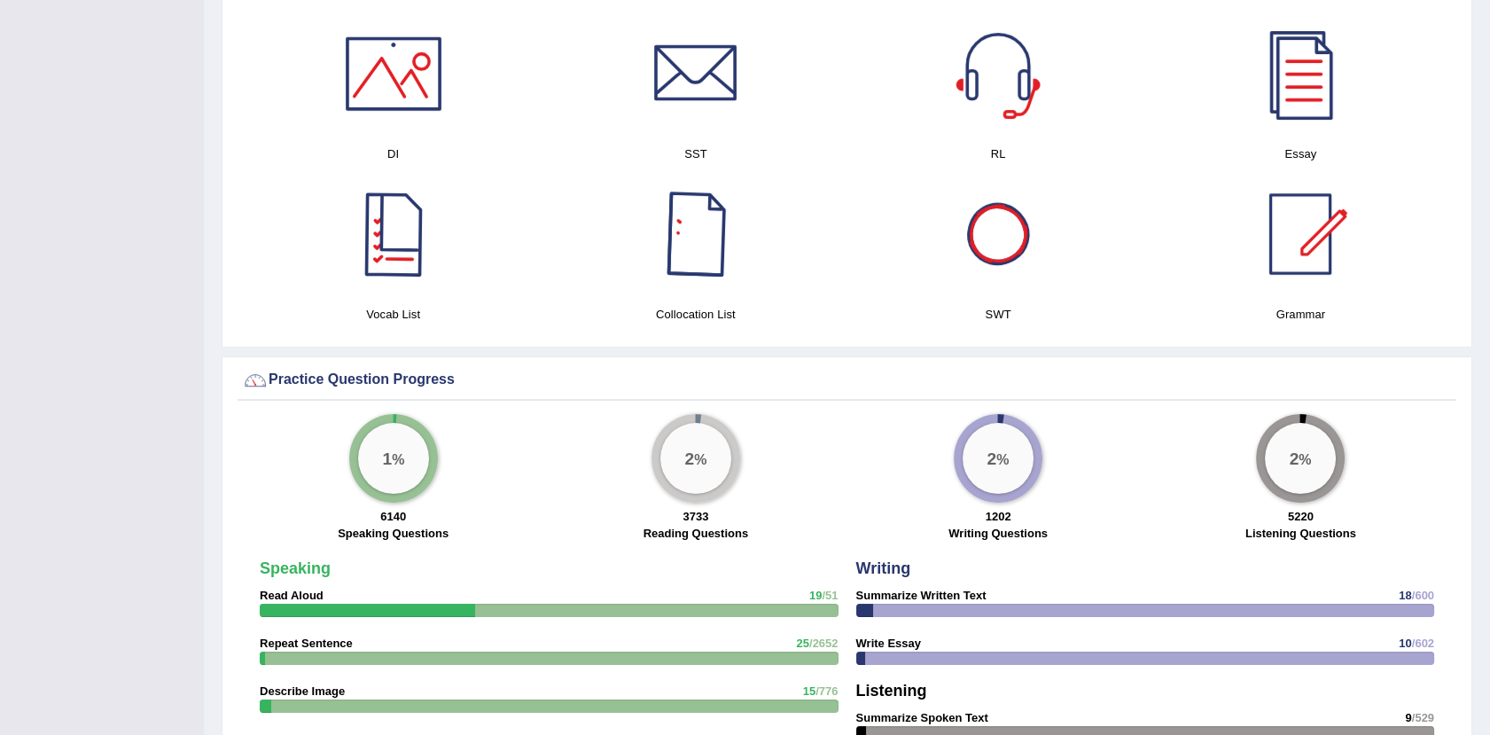
click at [413, 252] on div at bounding box center [393, 234] width 124 height 124
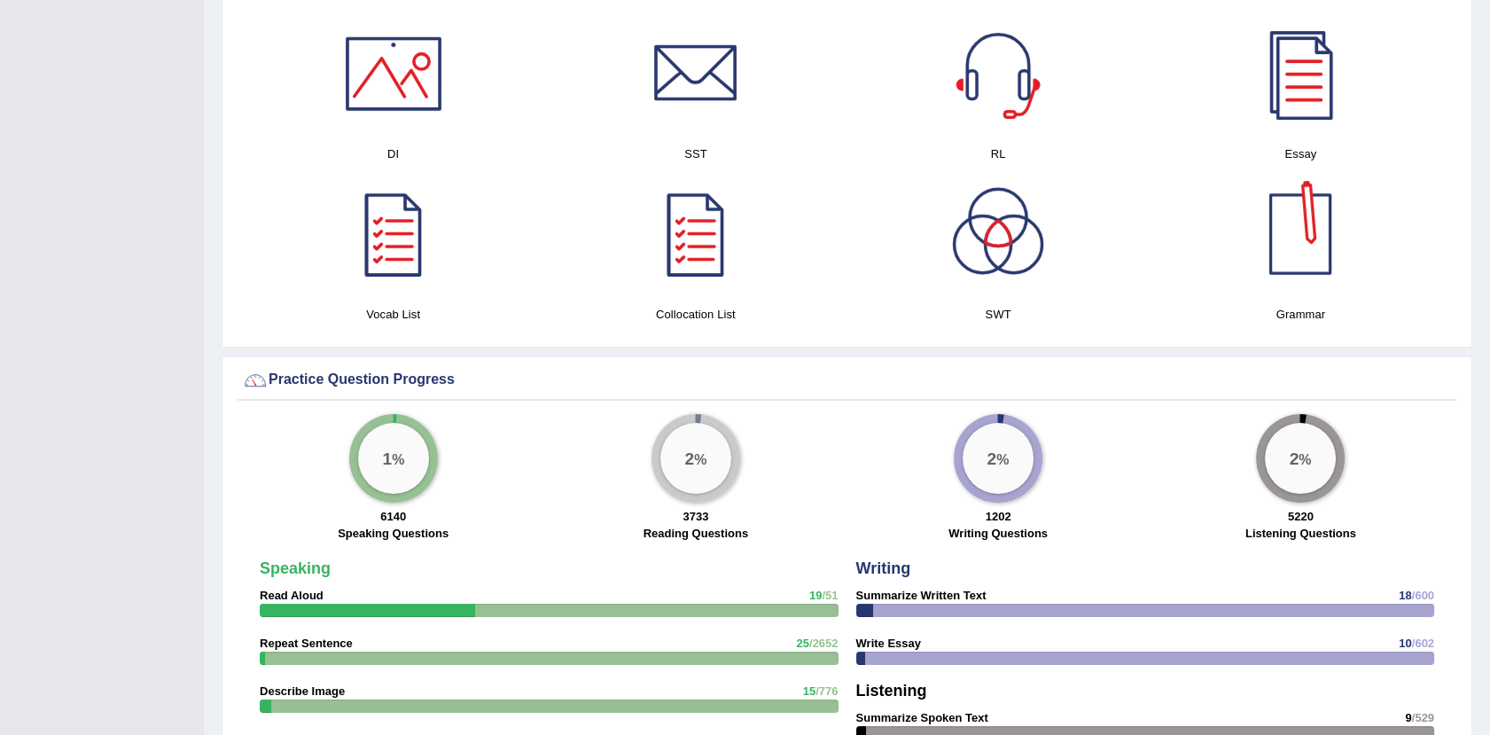
click at [1299, 232] on div at bounding box center [1300, 234] width 124 height 124
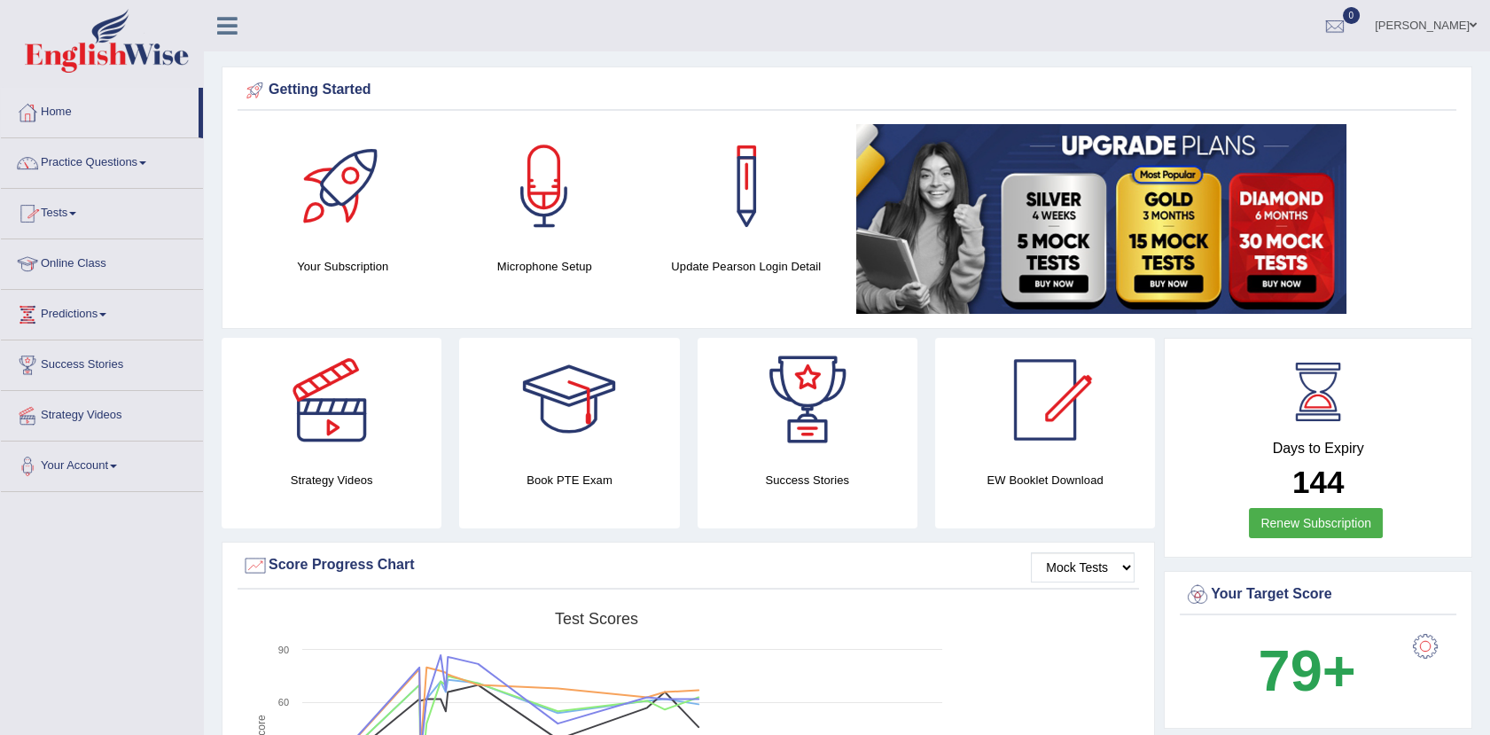
click at [91, 305] on link "Predictions" at bounding box center [102, 312] width 202 height 44
click at [97, 352] on link "Latest Predictions" at bounding box center [116, 355] width 166 height 32
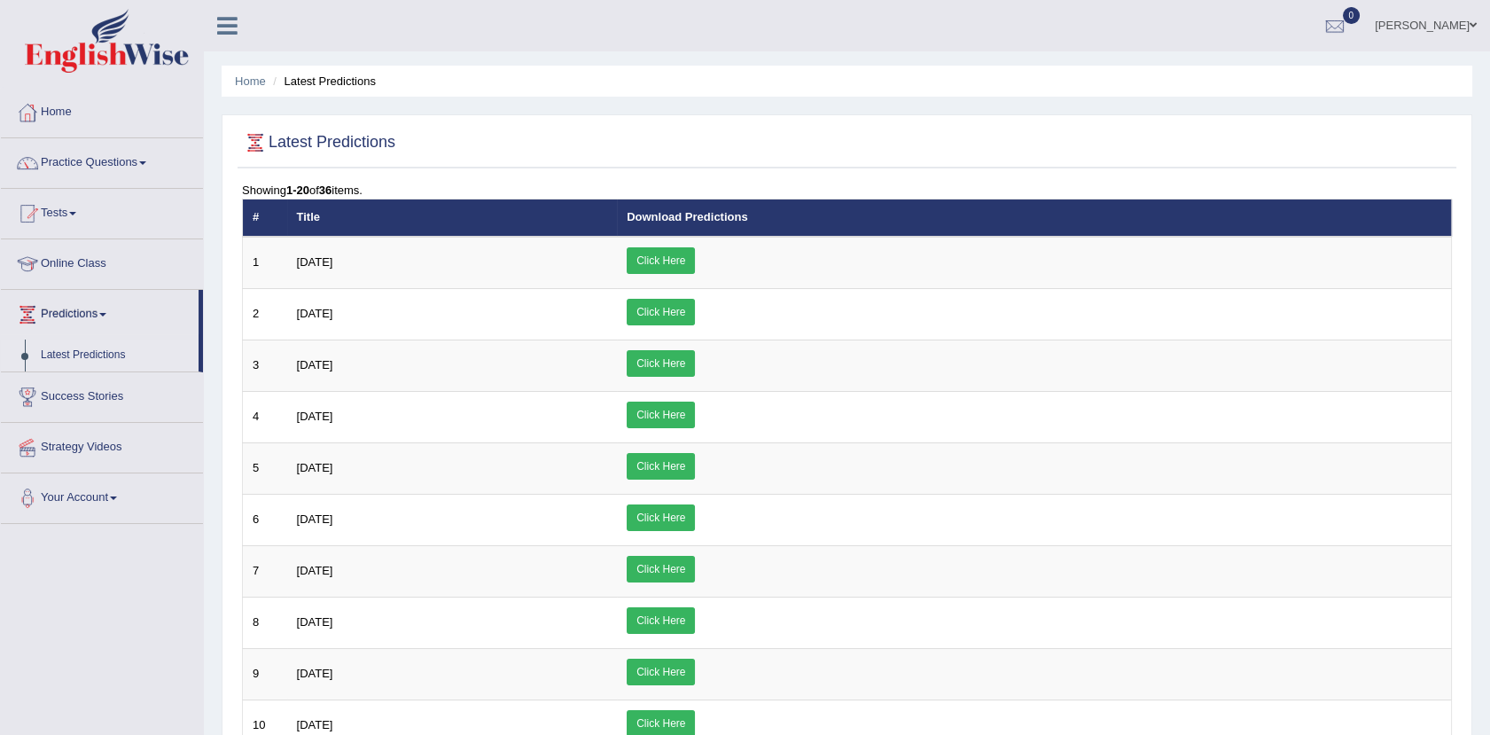
click at [695, 249] on link "Click Here" at bounding box center [661, 260] width 68 height 27
click at [98, 315] on link "Predictions" at bounding box center [100, 312] width 198 height 44
click at [90, 315] on link "Predictions" at bounding box center [102, 312] width 202 height 44
click at [90, 353] on link "Latest Predictions" at bounding box center [116, 355] width 166 height 32
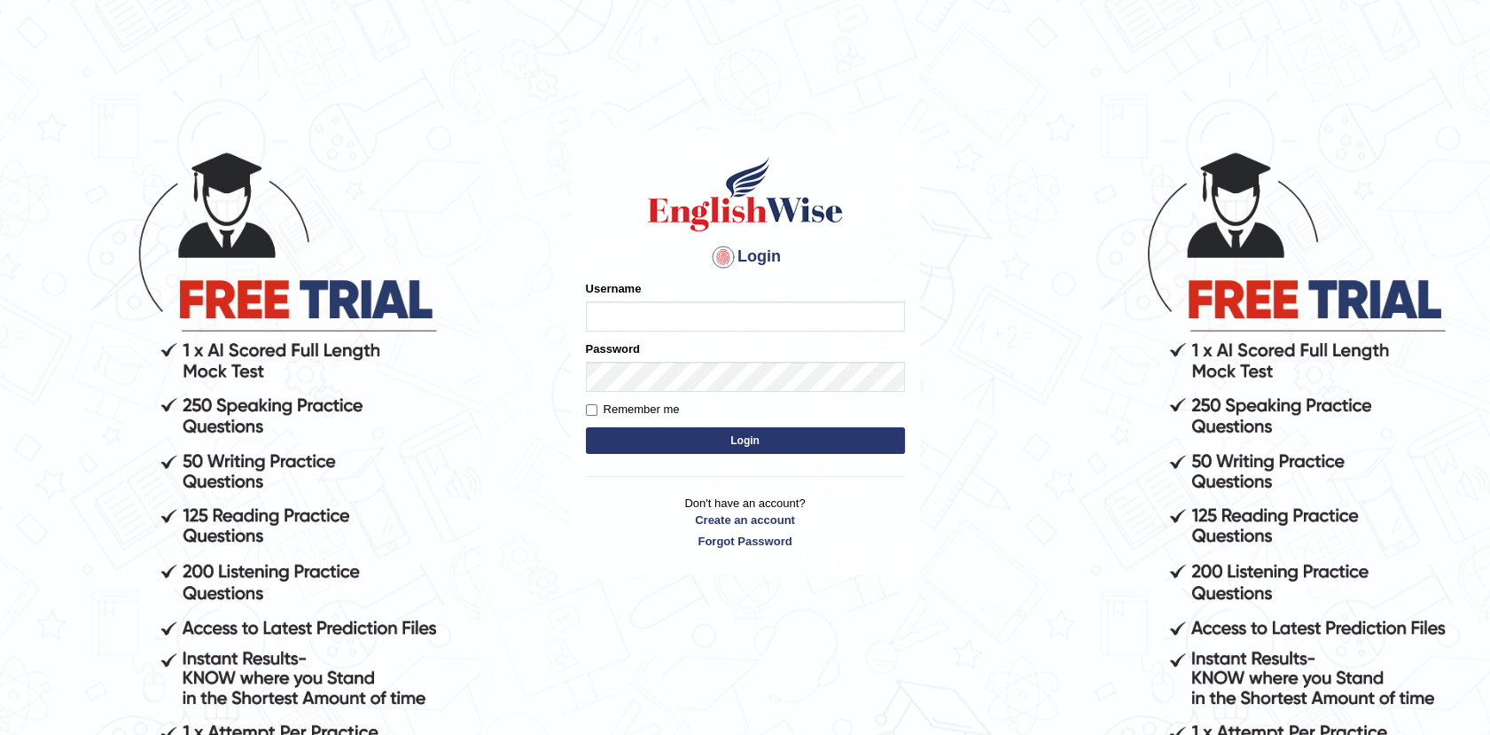
type input "Afreen11"
click at [705, 426] on form "Please fix the following errors: Username Afreen11 Password Remember me Login" at bounding box center [745, 369] width 319 height 178
click at [710, 437] on button "Login" at bounding box center [745, 440] width 319 height 27
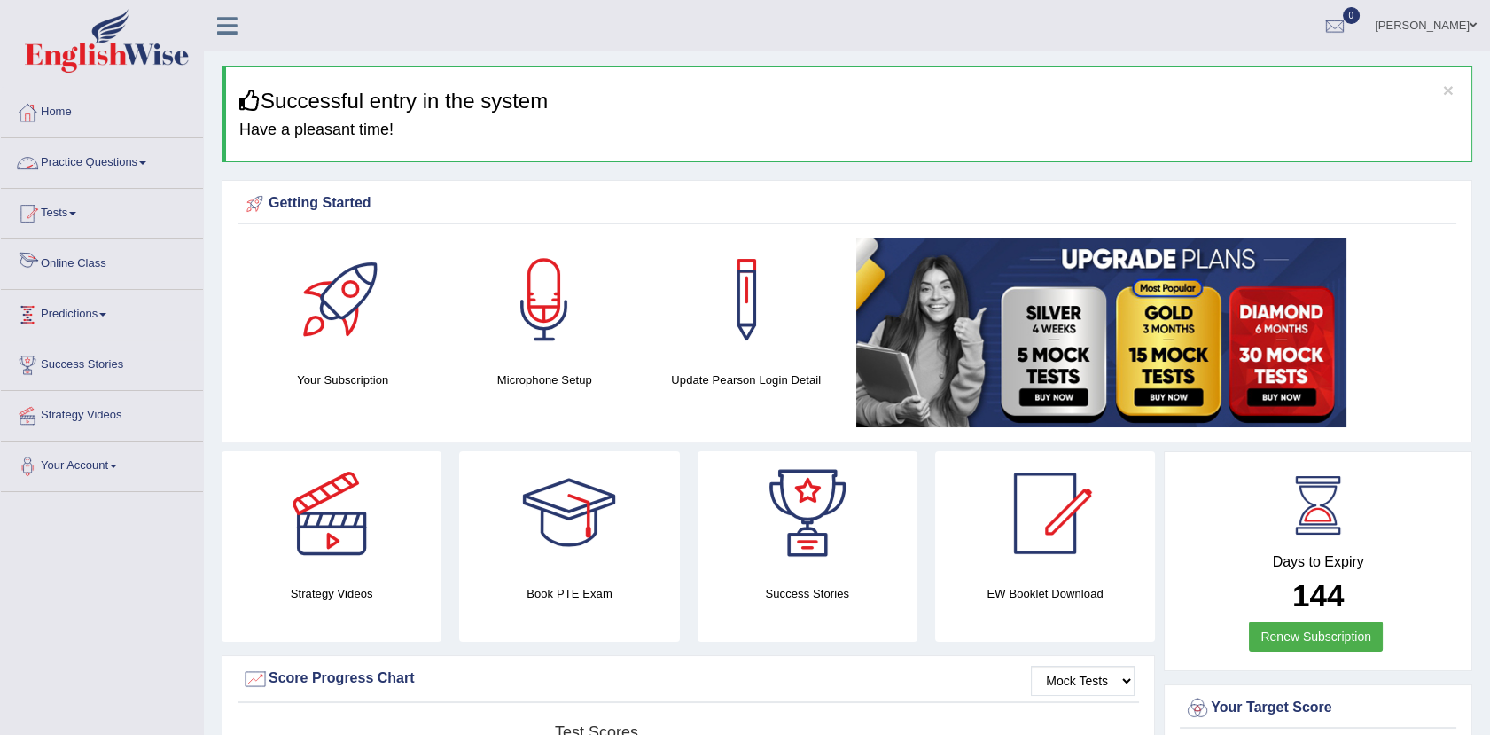
click at [134, 152] on link "Practice Questions" at bounding box center [102, 160] width 202 height 44
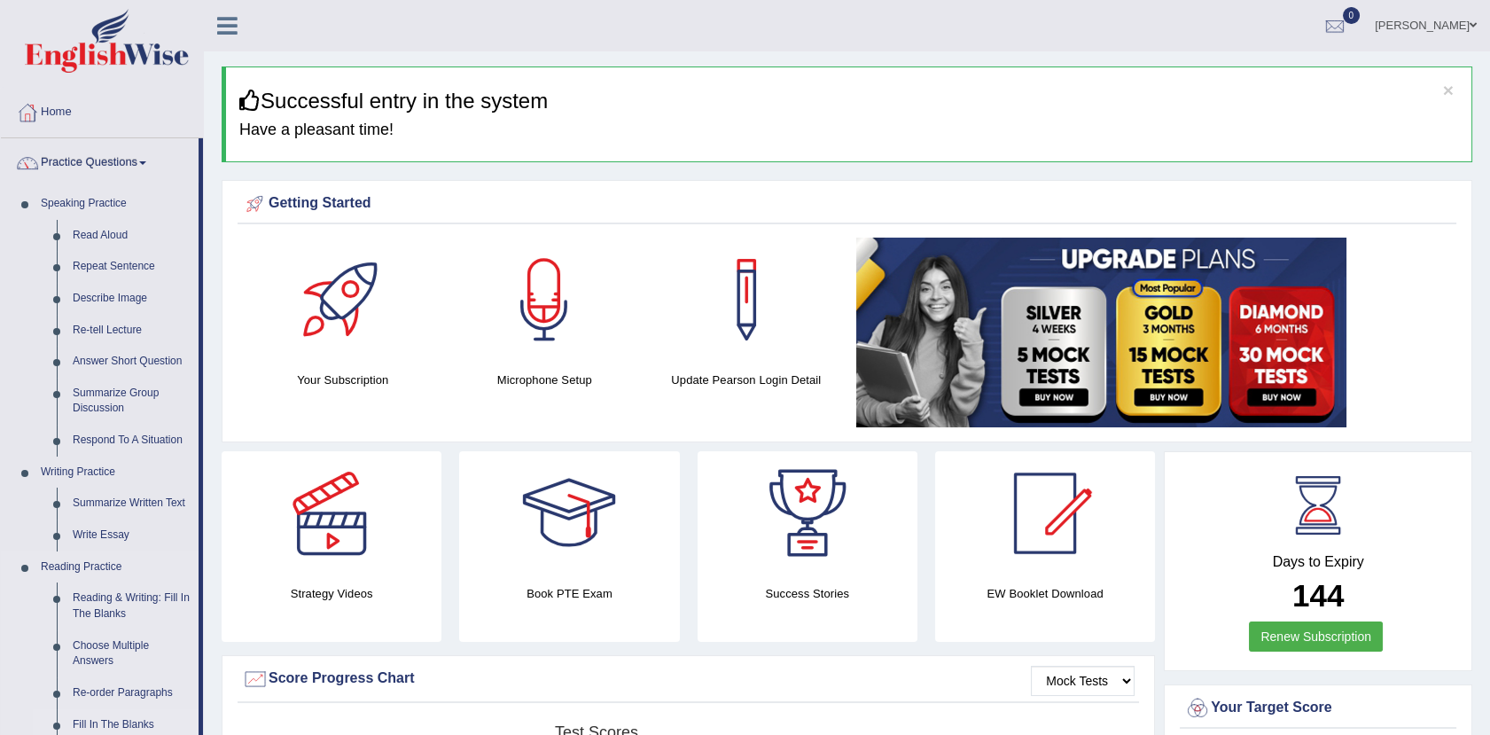
click at [118, 718] on link "Fill In The Blanks" at bounding box center [132, 725] width 134 height 32
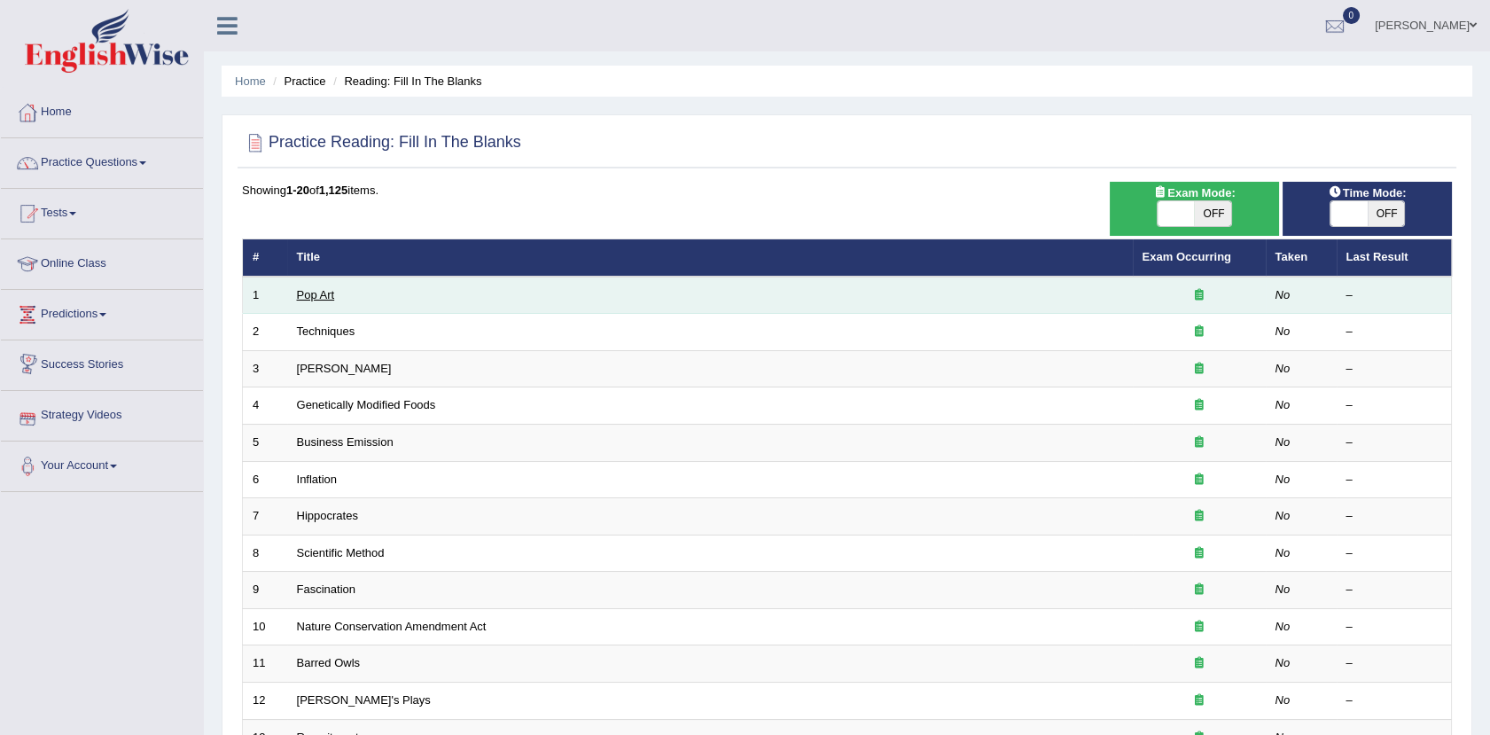
click at [314, 299] on link "Pop Art" at bounding box center [316, 294] width 38 height 13
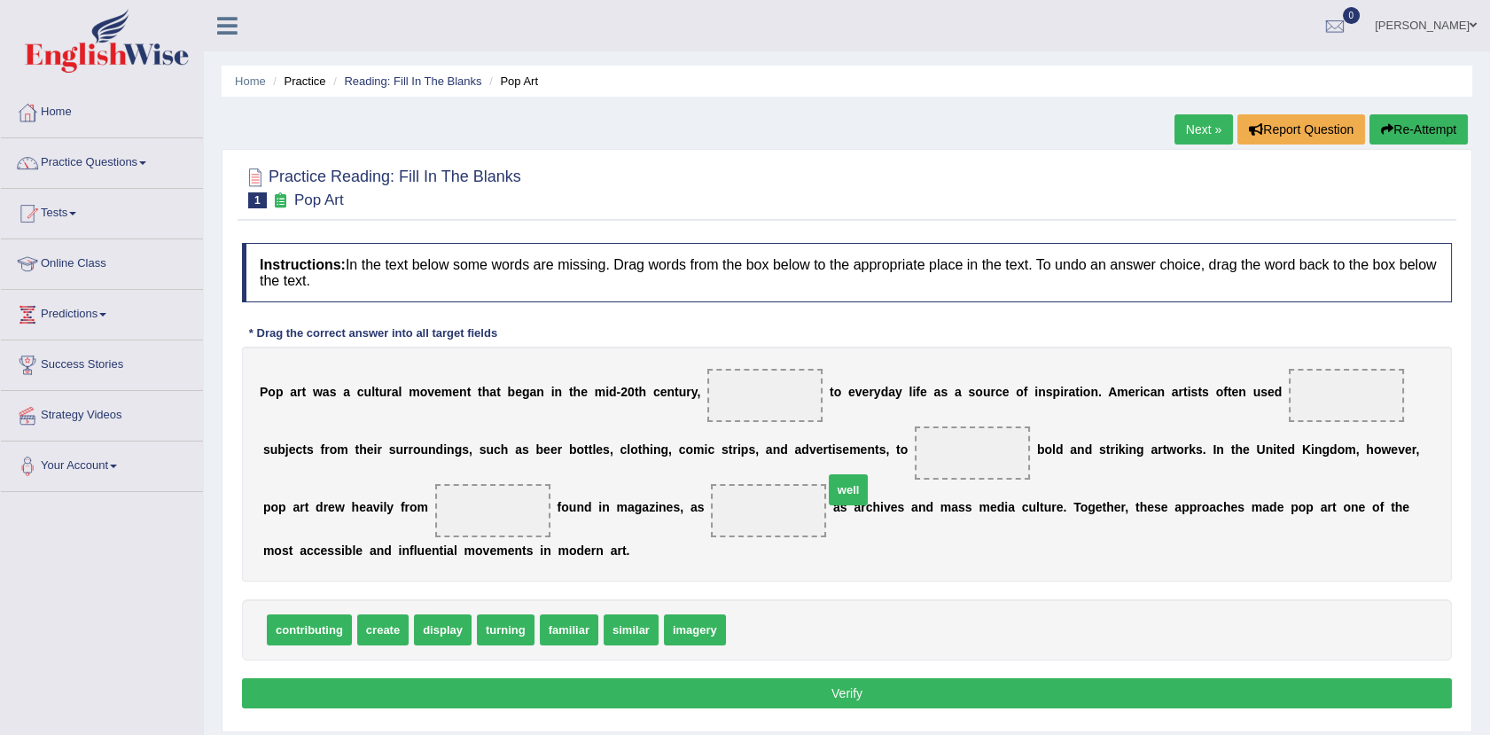
drag, startPoint x: 732, startPoint y: 628, endPoint x: 910, endPoint y: 422, distance: 272.1
drag, startPoint x: 616, startPoint y: 641, endPoint x: 693, endPoint y: 394, distance: 258.2
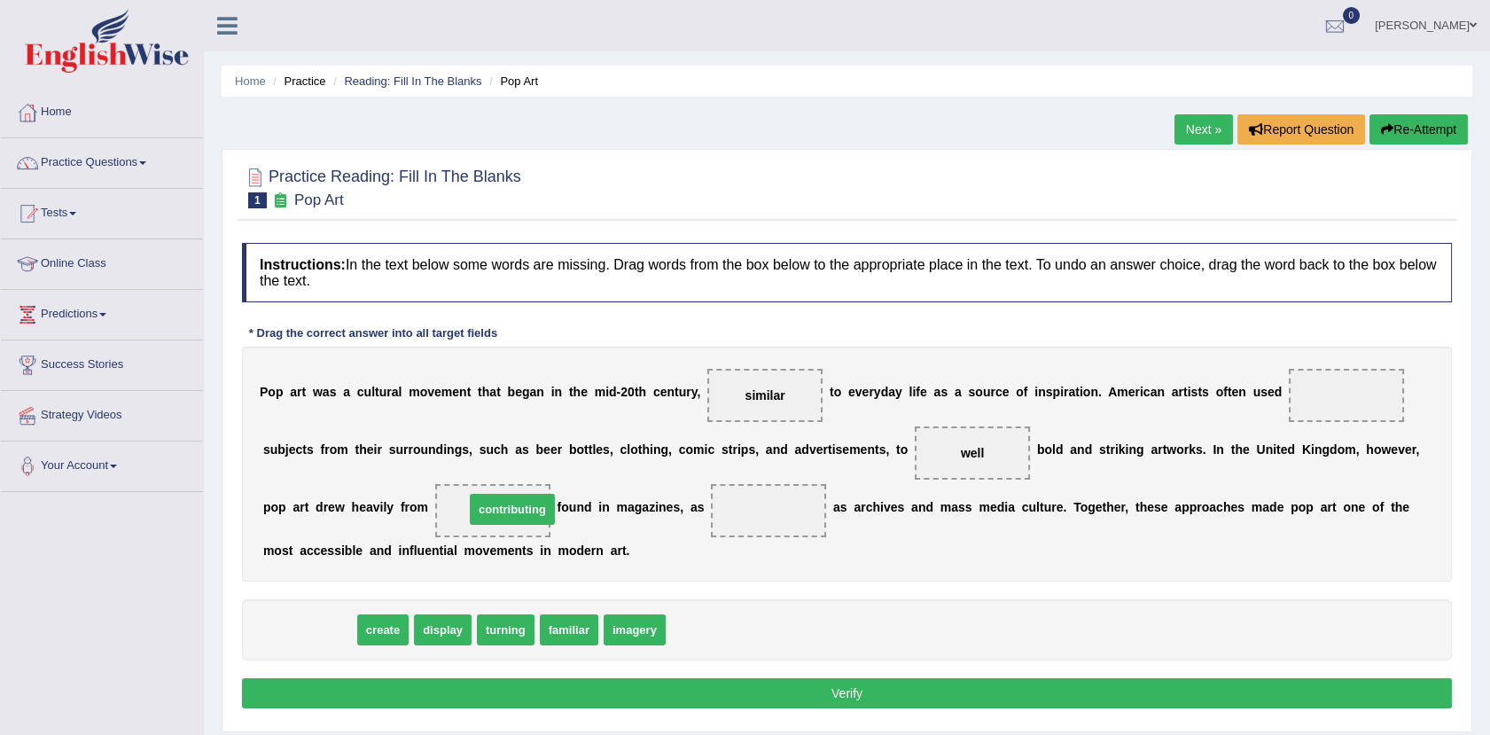
drag, startPoint x: 328, startPoint y: 639, endPoint x: 643, endPoint y: 520, distance: 336.3
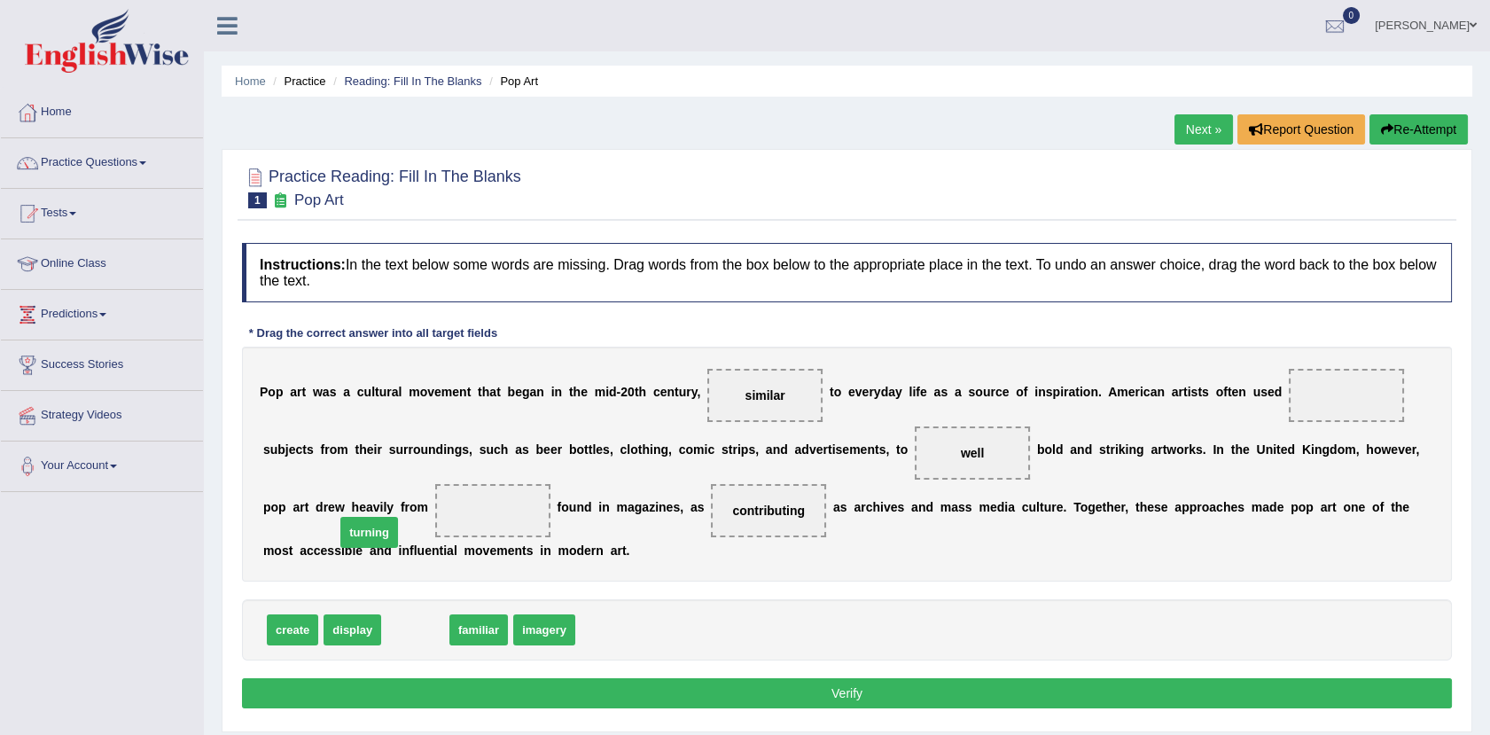
drag, startPoint x: 416, startPoint y: 631, endPoint x: 358, endPoint y: 516, distance: 128.8
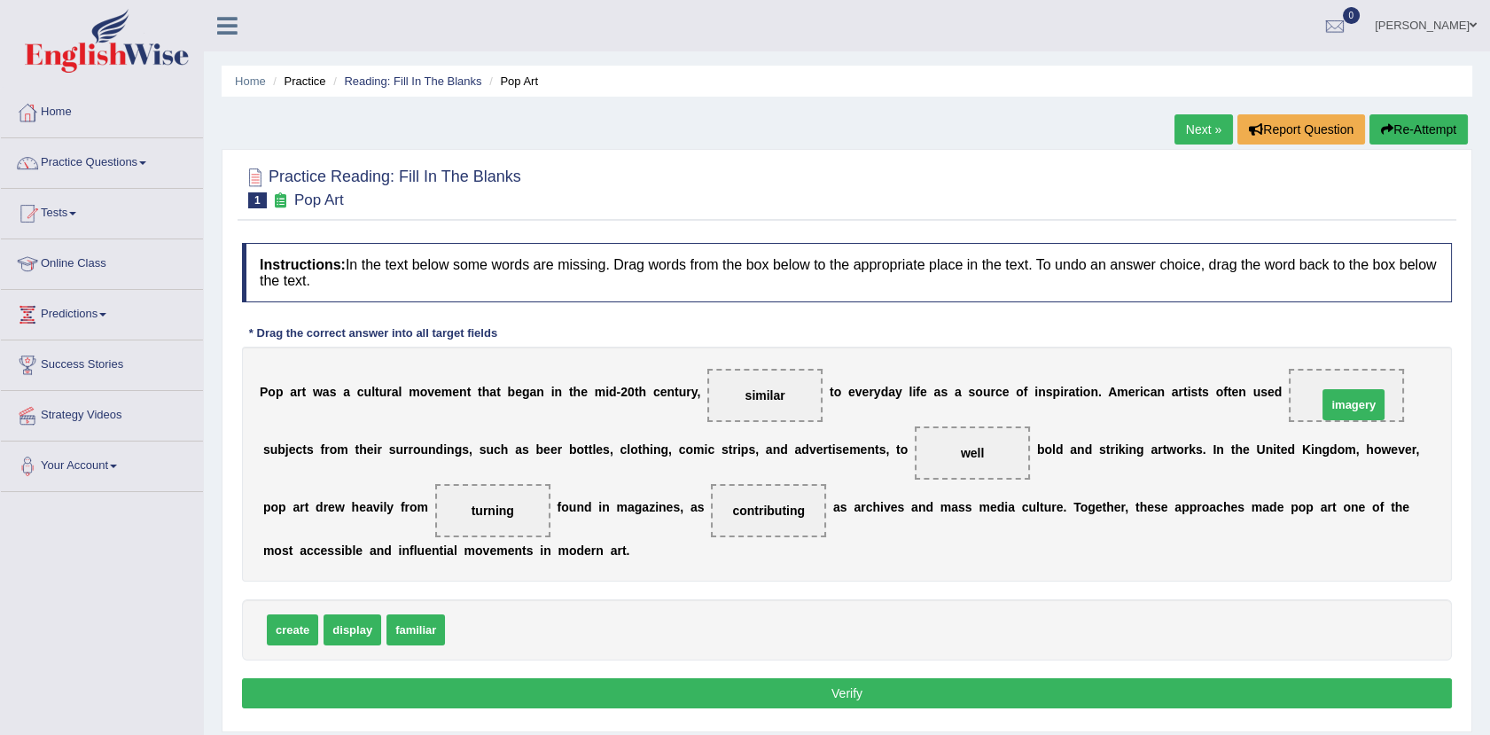
drag, startPoint x: 480, startPoint y: 622, endPoint x: 1309, endPoint y: 397, distance: 858.7
click at [859, 689] on button "Verify" at bounding box center [847, 693] width 1210 height 30
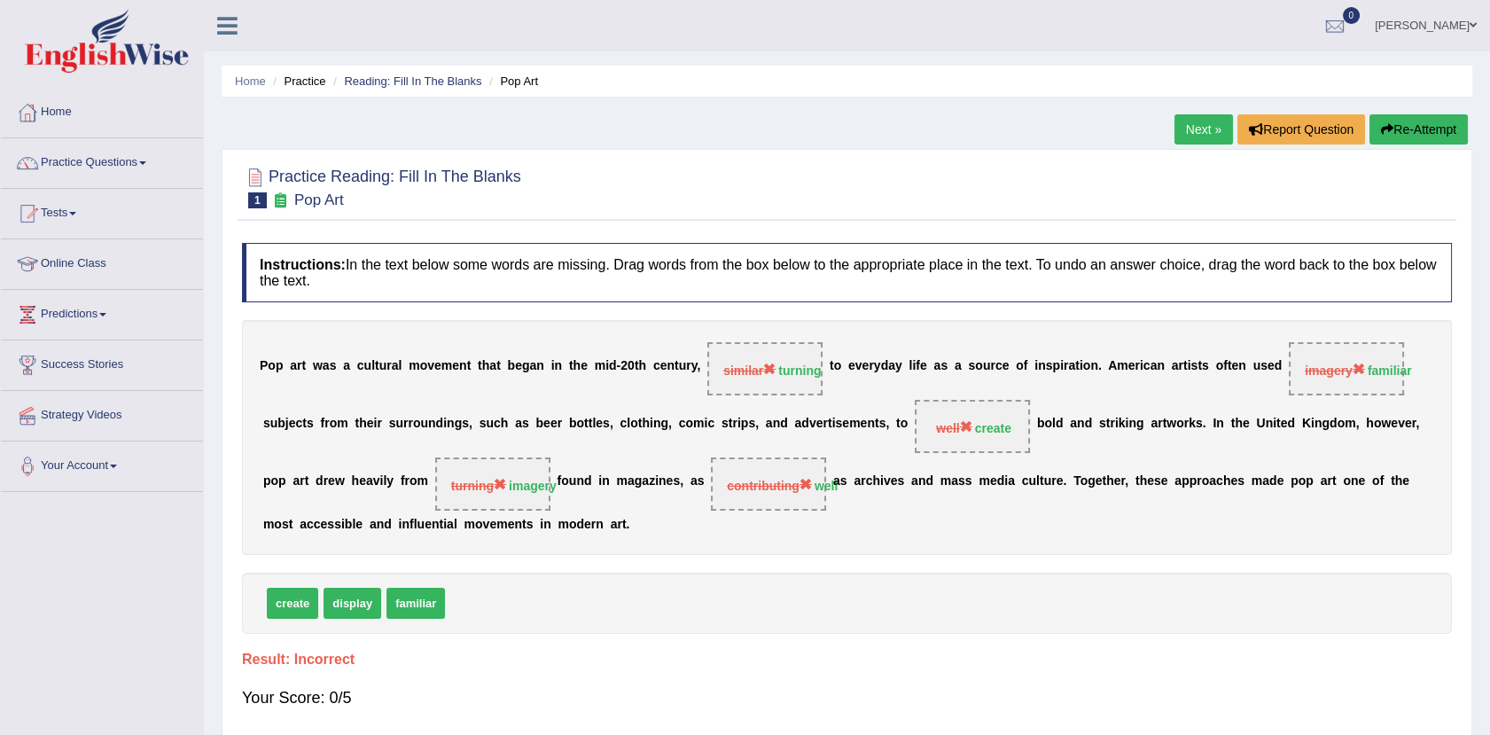
click at [1216, 122] on link "Next »" at bounding box center [1203, 129] width 58 height 30
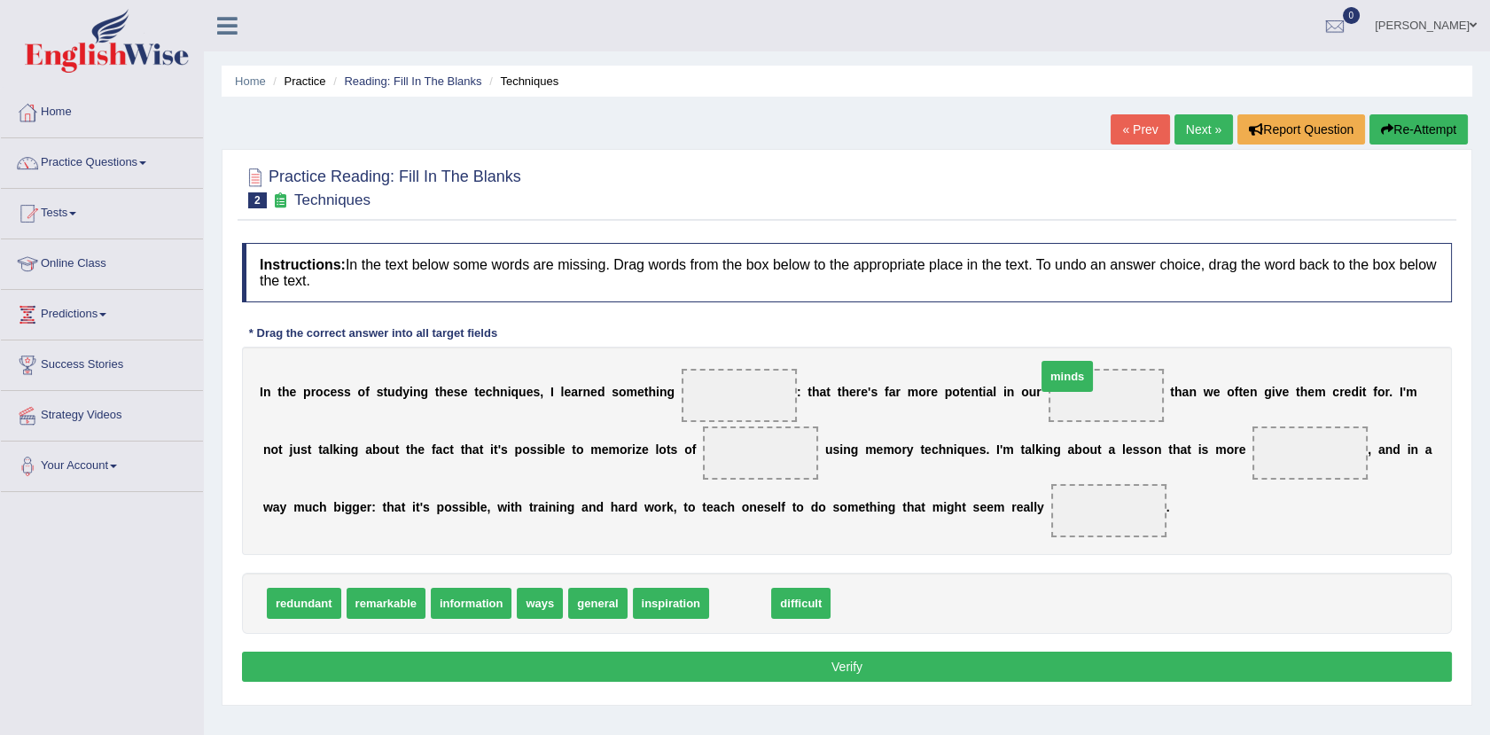
drag, startPoint x: 721, startPoint y: 604, endPoint x: 1037, endPoint y: 399, distance: 376.1
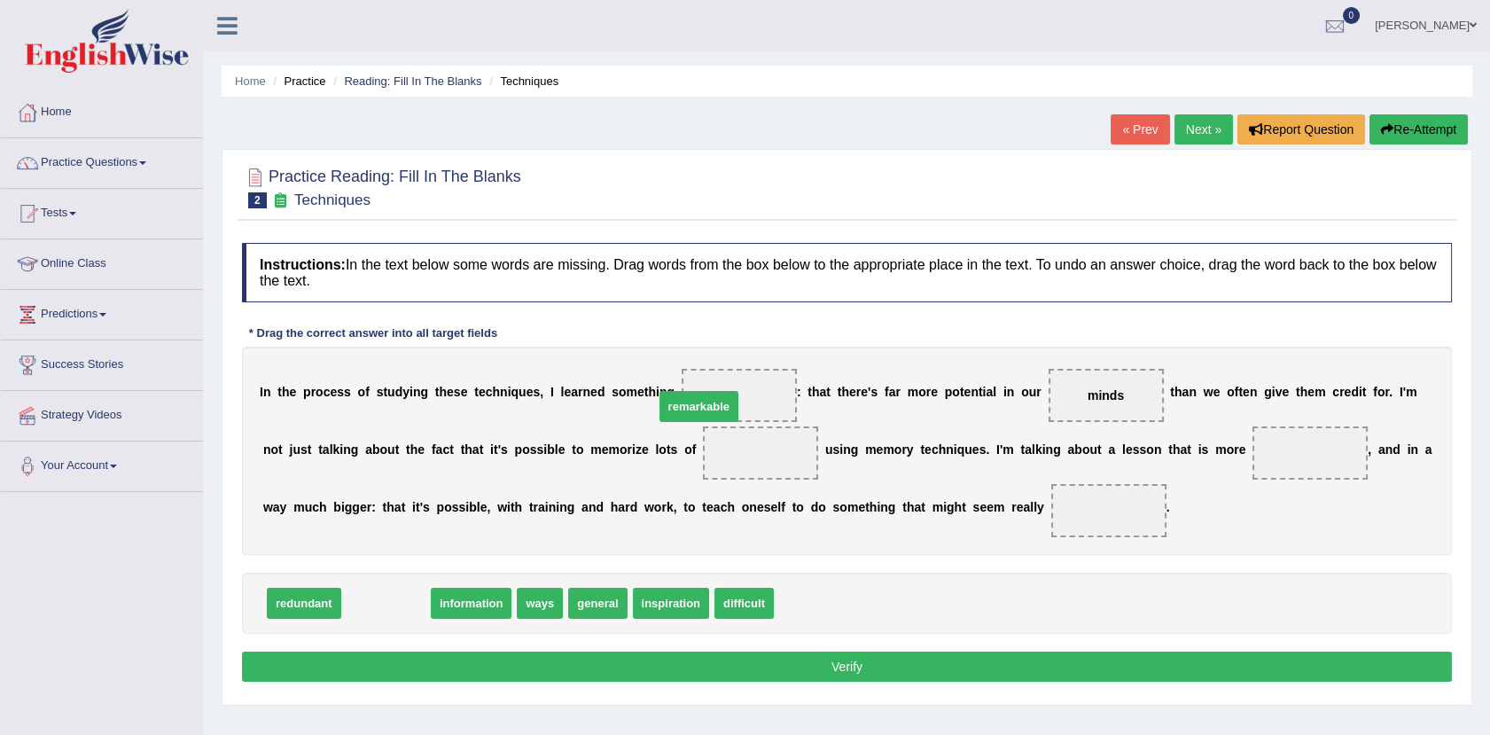
drag, startPoint x: 375, startPoint y: 602, endPoint x: 698, endPoint y: 401, distance: 379.7
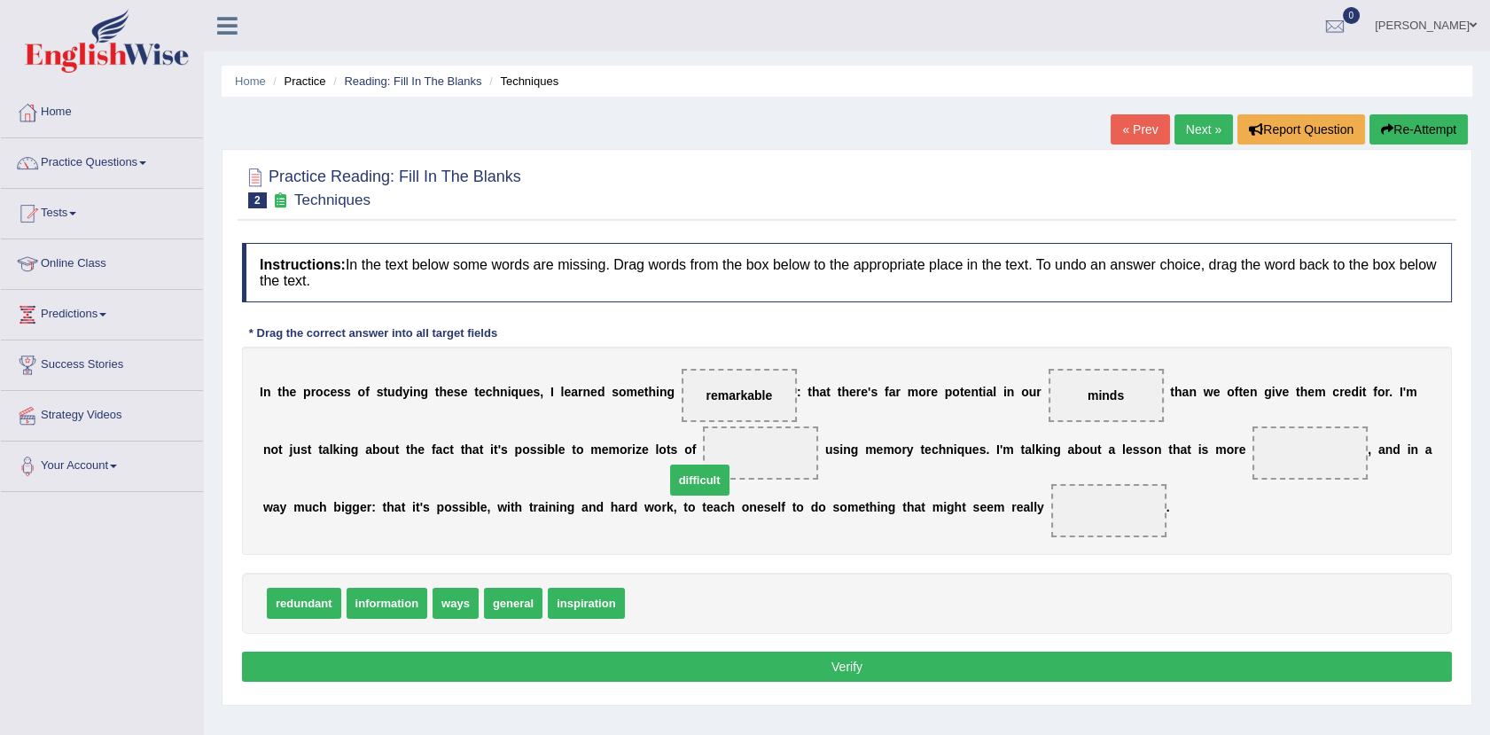
drag, startPoint x: 642, startPoint y: 592, endPoint x: 691, endPoint y: 433, distance: 166.2
drag, startPoint x: 364, startPoint y: 604, endPoint x: 674, endPoint y: 452, distance: 344.5
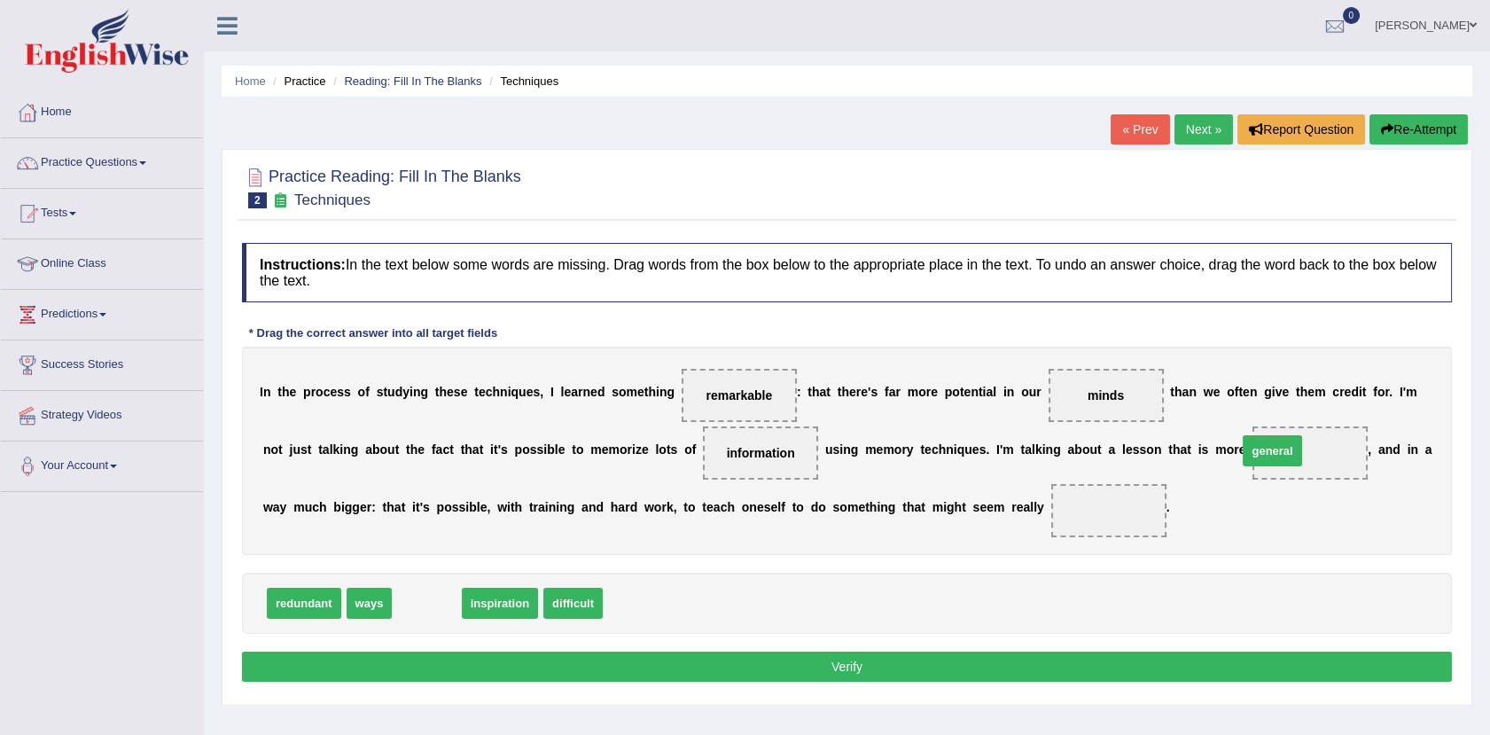
drag, startPoint x: 404, startPoint y: 599, endPoint x: 1178, endPoint y: 441, distance: 789.7
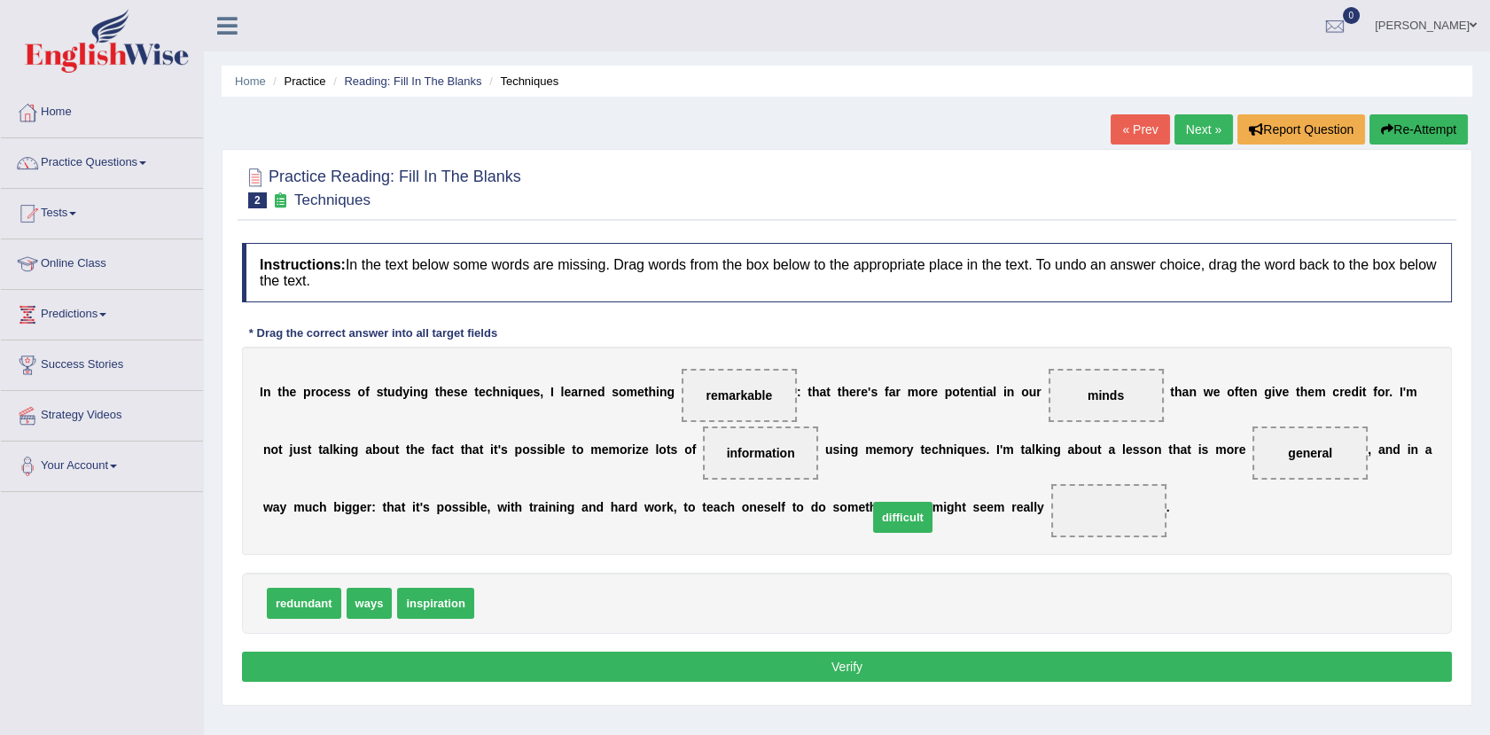
drag, startPoint x: 480, startPoint y: 599, endPoint x: 877, endPoint y: 513, distance: 406.3
click at [827, 658] on button "Verify" at bounding box center [847, 666] width 1210 height 30
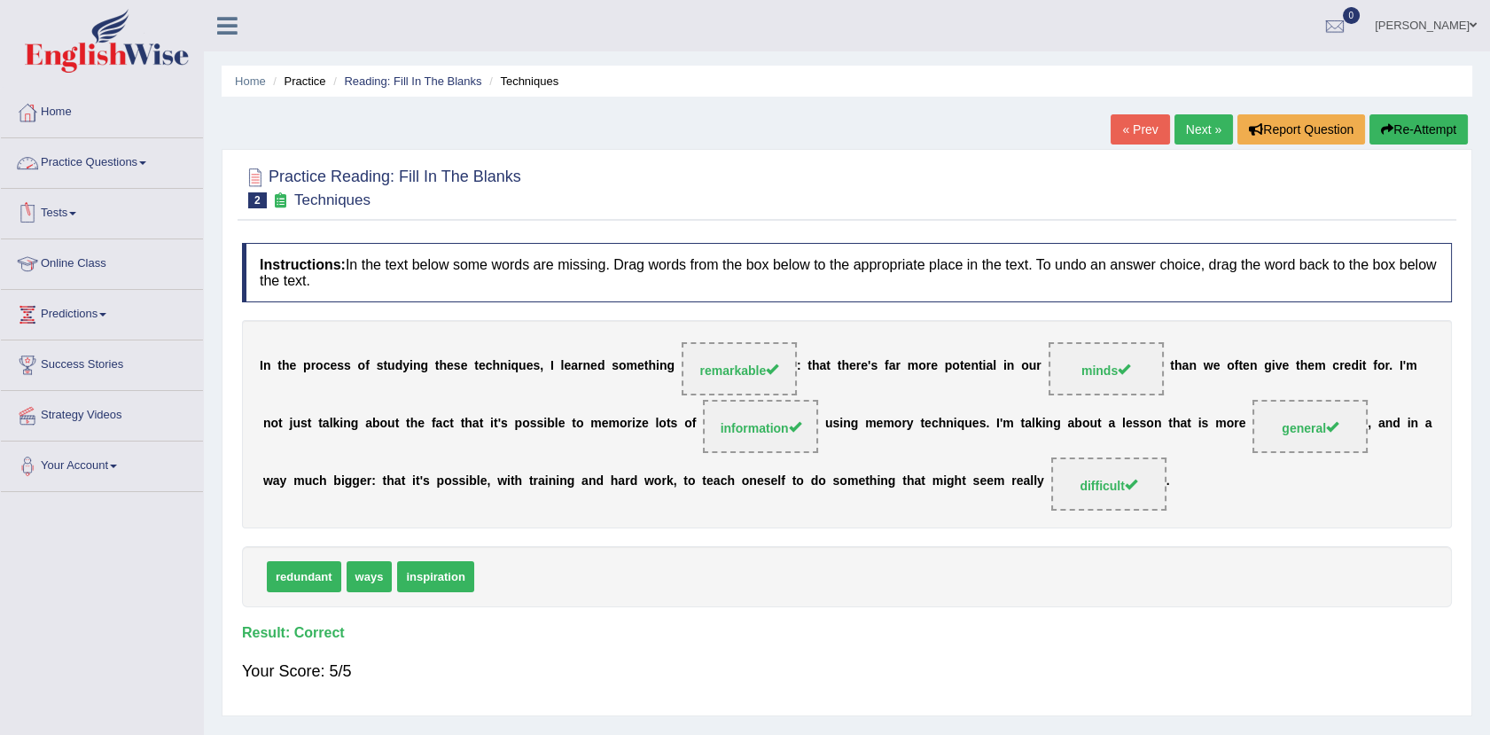
click at [114, 167] on link "Practice Questions" at bounding box center [102, 160] width 202 height 44
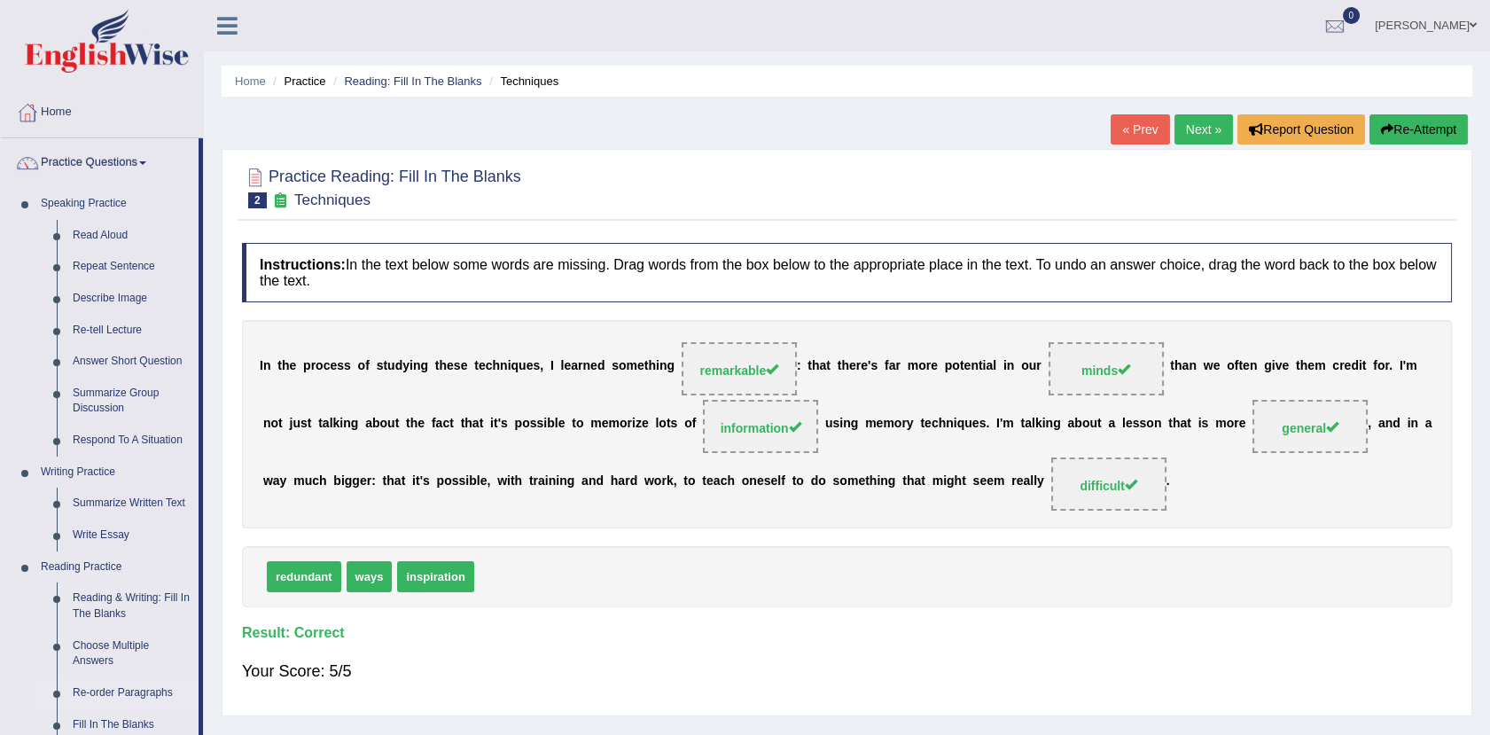
click at [121, 685] on link "Re-order Paragraphs" at bounding box center [132, 693] width 134 height 32
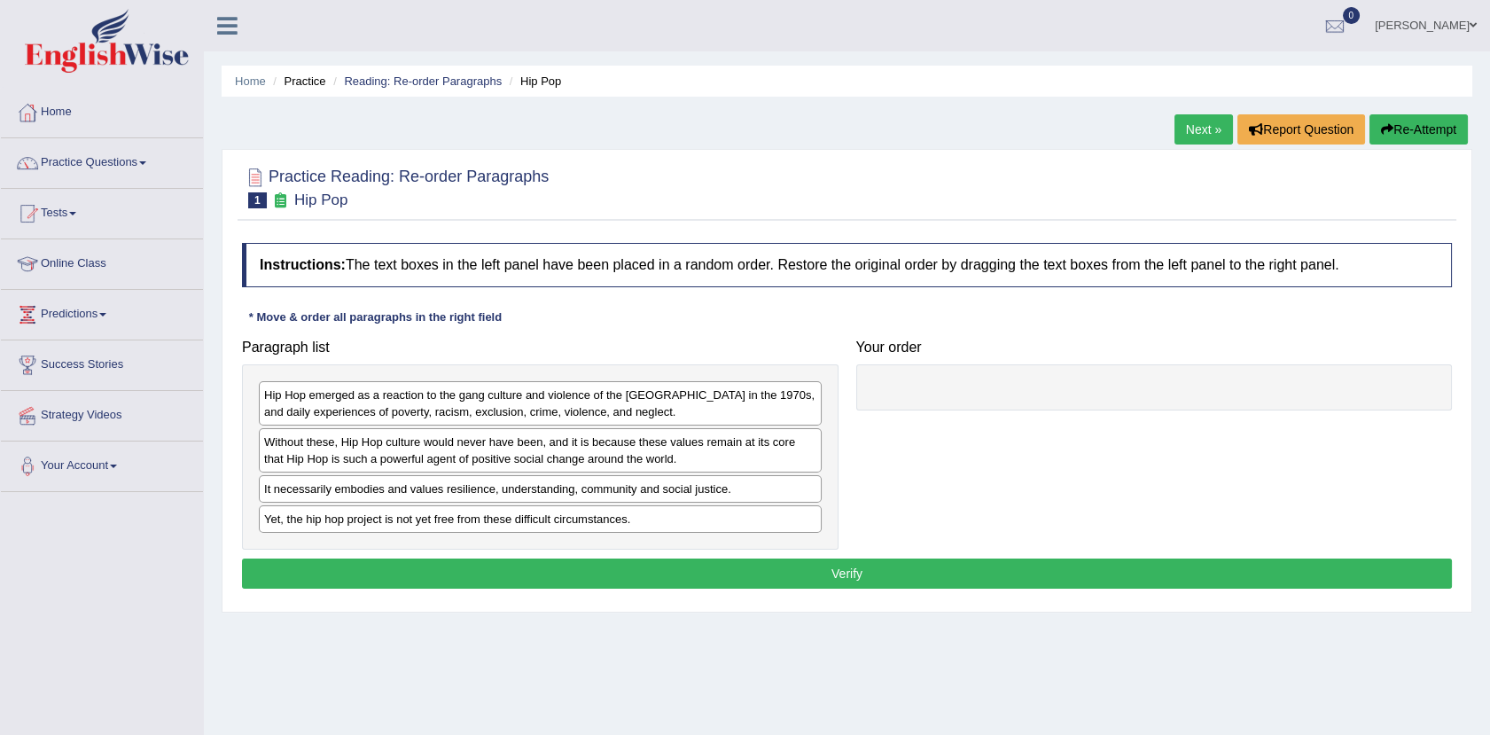
click at [752, 399] on div "Hip Hop emerged as a reaction to the gang culture and violence of the [GEOGRAPH…" at bounding box center [540, 403] width 563 height 44
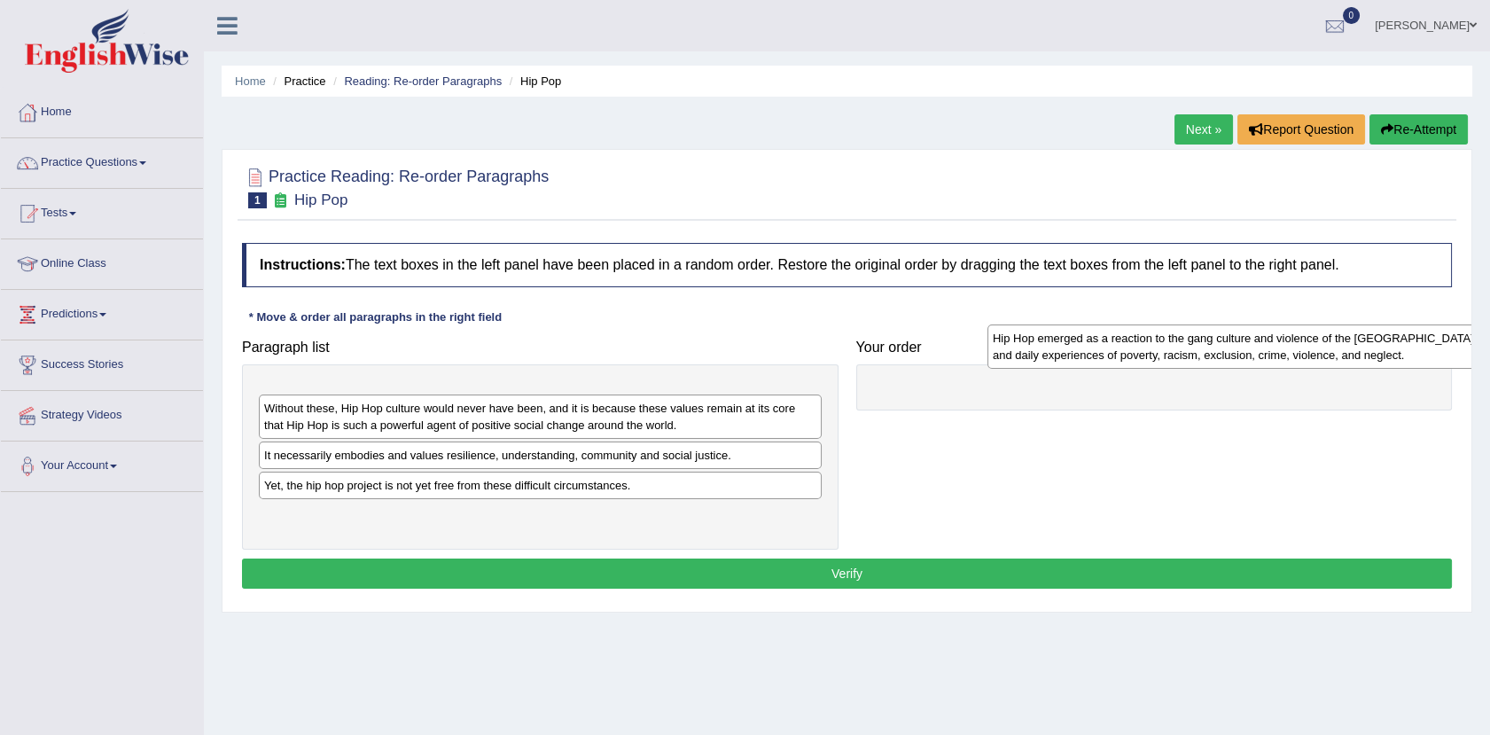
drag, startPoint x: 602, startPoint y: 420, endPoint x: 1333, endPoint y: 362, distance: 733.5
click at [1333, 362] on div "Hip Hop emerged as a reaction to the gang culture and violence of the [GEOGRAPH…" at bounding box center [1268, 346] width 563 height 44
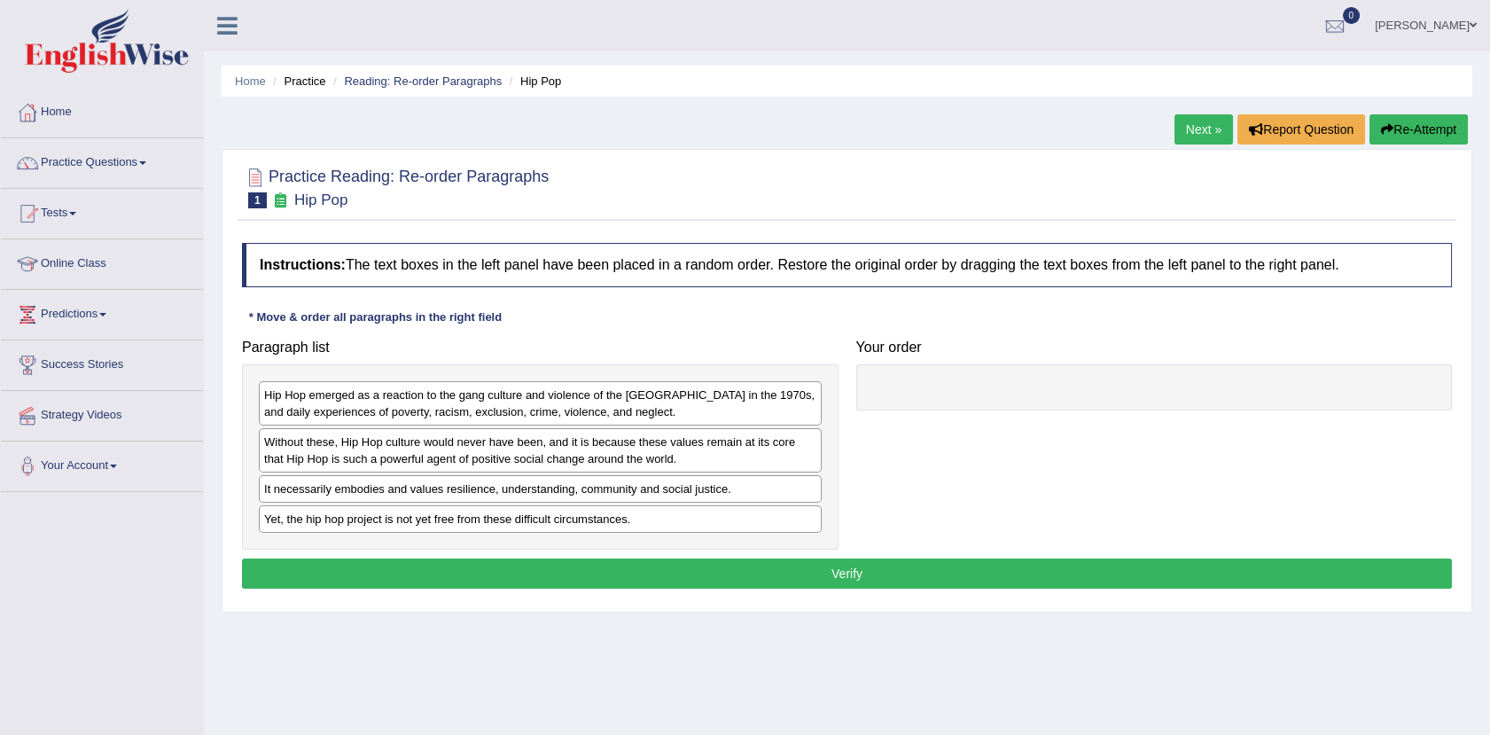
click at [662, 402] on div "Hip Hop emerged as a reaction to the gang culture and violence of the [GEOGRAPH…" at bounding box center [540, 403] width 563 height 44
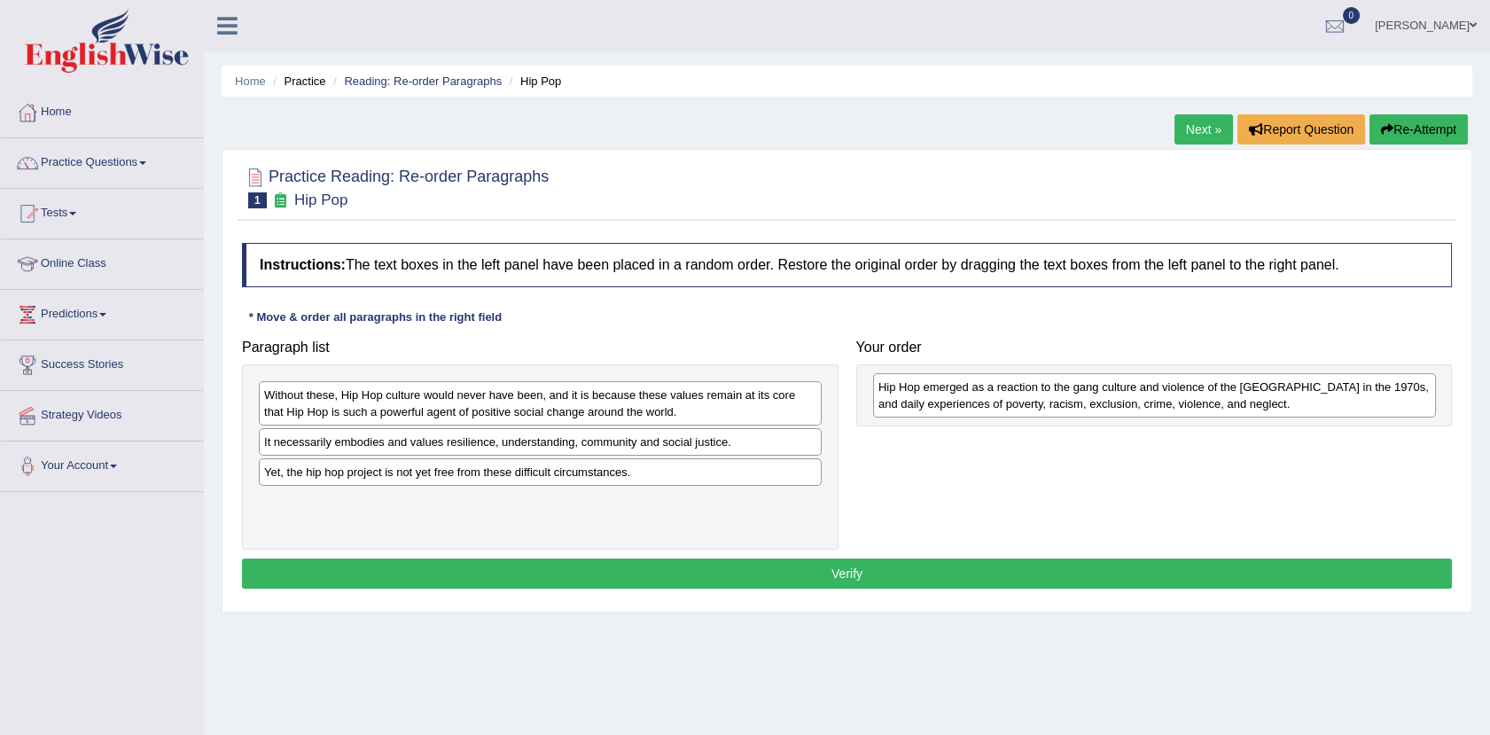
drag, startPoint x: 662, startPoint y: 402, endPoint x: 1276, endPoint y: 394, distance: 614.3
click at [1276, 394] on div "Hip Hop emerged as a reaction to the gang culture and violence of the [GEOGRAPH…" at bounding box center [1154, 395] width 563 height 44
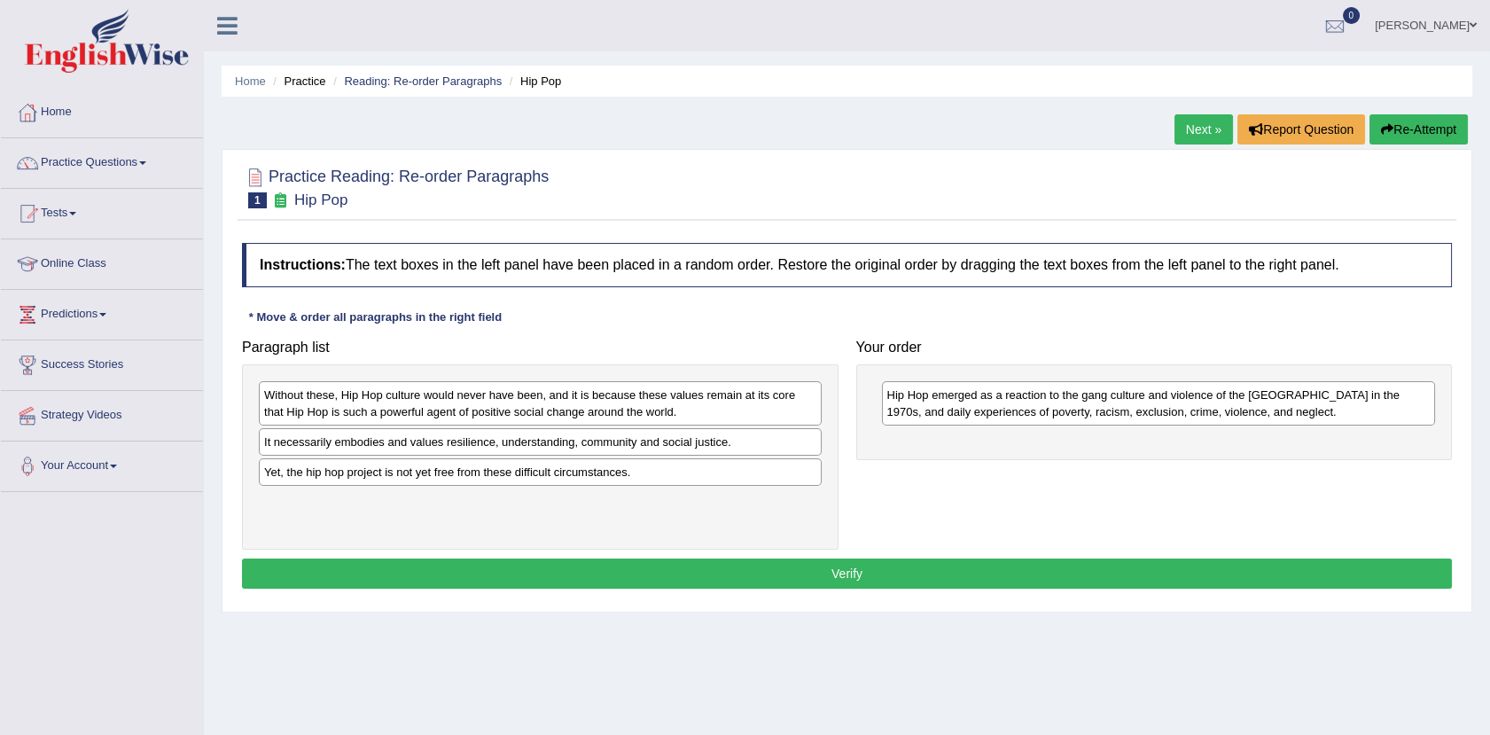
click at [714, 452] on div "It necessarily embodies and values resilience, understanding, community and soc…" at bounding box center [540, 441] width 563 height 27
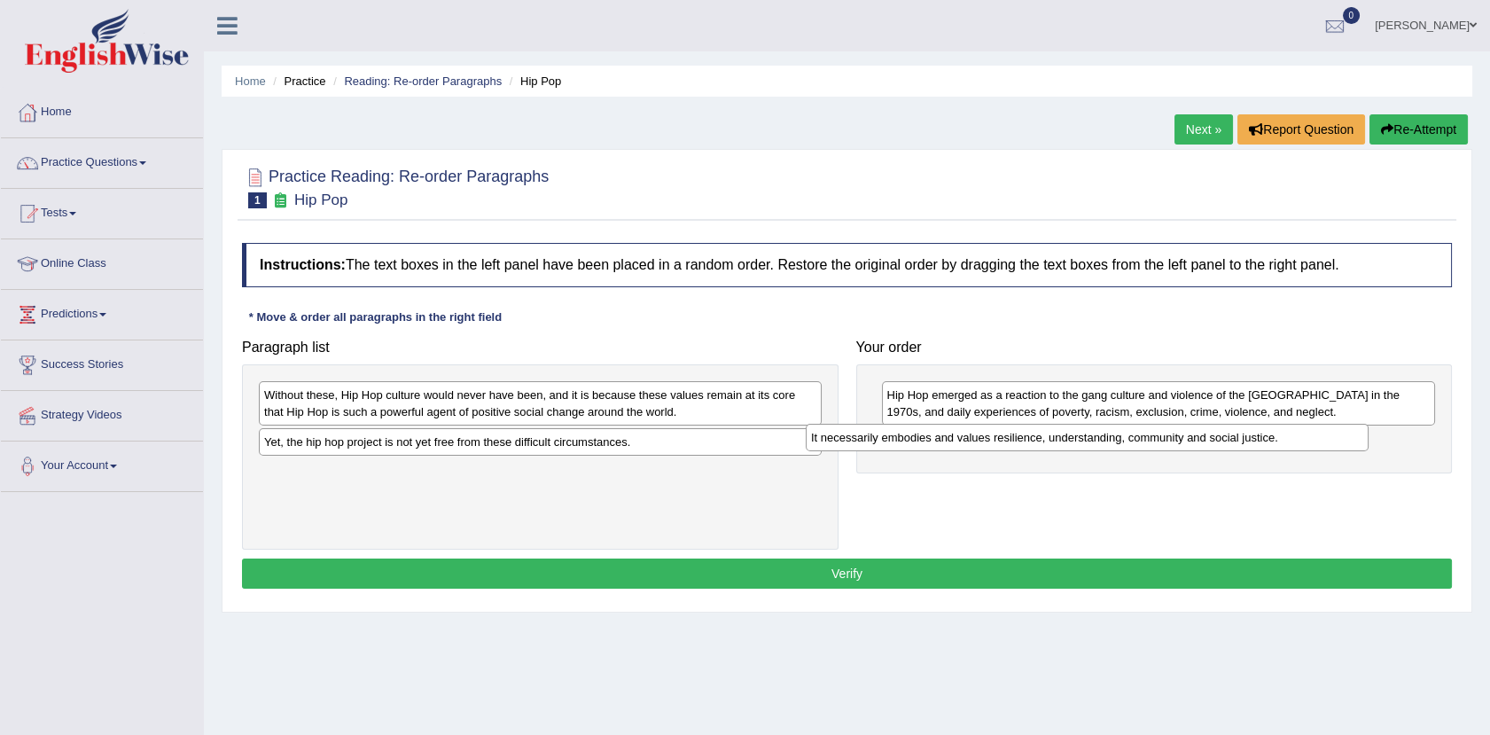
drag, startPoint x: 682, startPoint y: 448, endPoint x: 1269, endPoint y: 447, distance: 587.6
click at [1269, 447] on div "It necessarily embodies and values resilience, understanding, community and soc…" at bounding box center [1087, 437] width 563 height 27
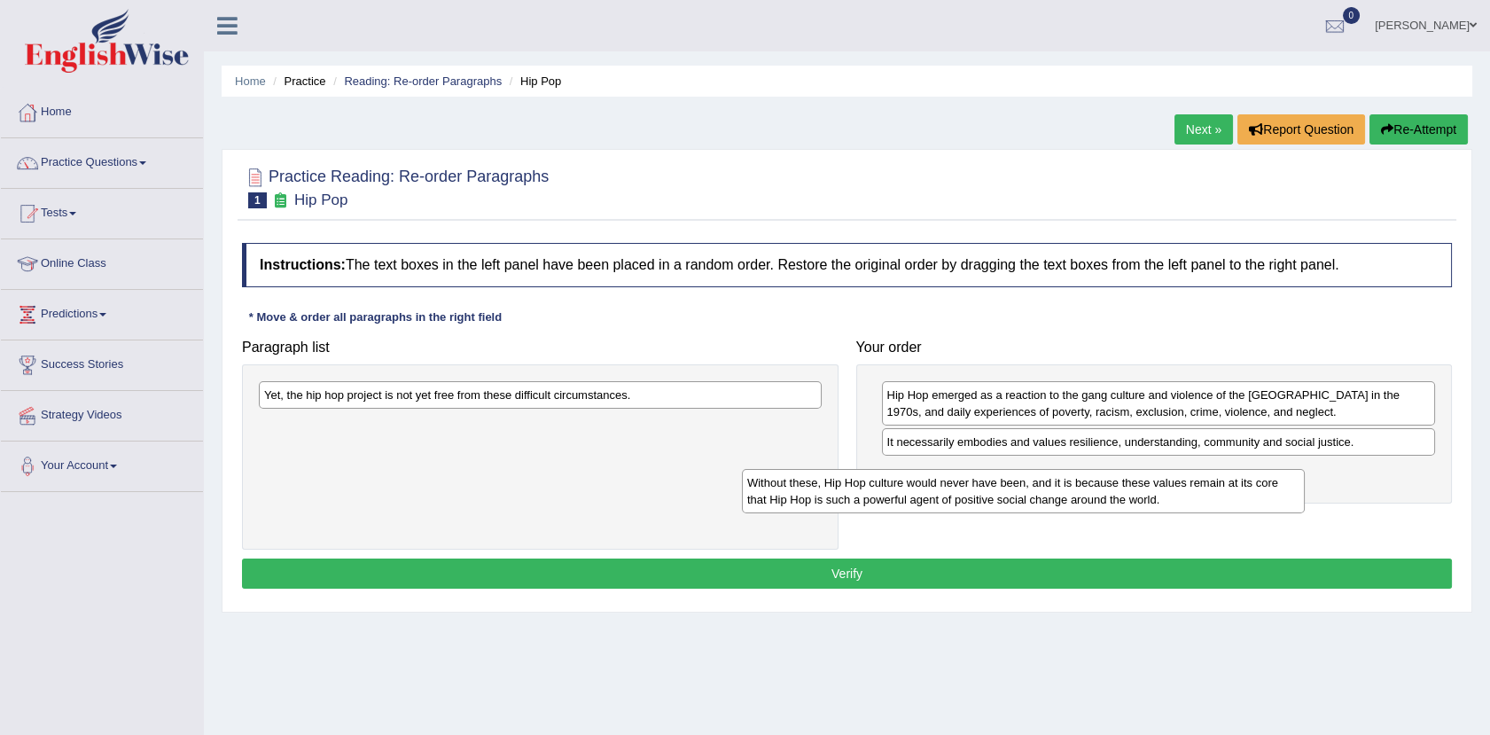
drag, startPoint x: 760, startPoint y: 399, endPoint x: 1265, endPoint y: 481, distance: 511.0
click at [1265, 481] on div "Without these, Hip Hop culture would never have been, and it is because these v…" at bounding box center [1023, 491] width 563 height 44
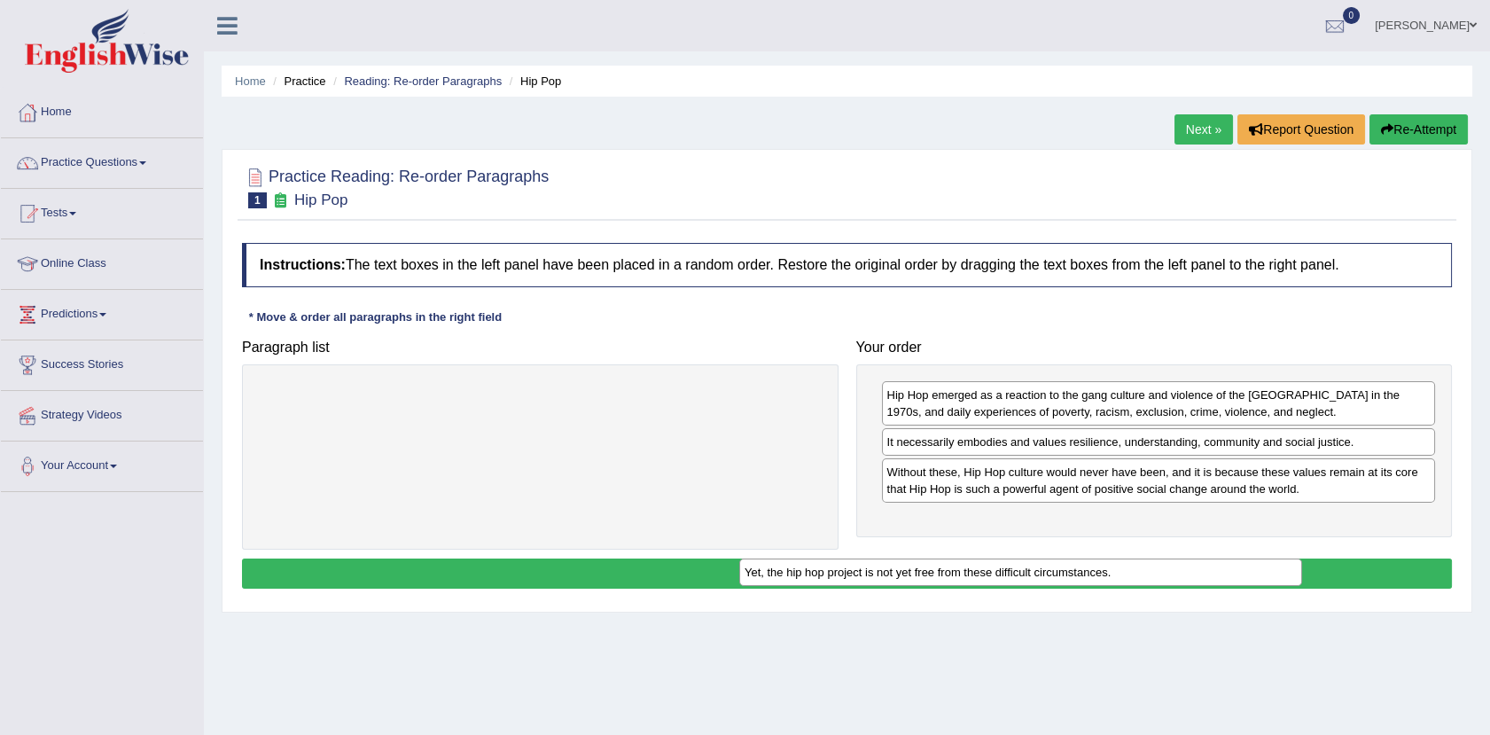
drag, startPoint x: 766, startPoint y: 394, endPoint x: 1424, endPoint y: 571, distance: 681.7
click at [1302, 571] on div "Yet, the hip hop project is not yet free from these difficult circumstances." at bounding box center [1020, 571] width 563 height 27
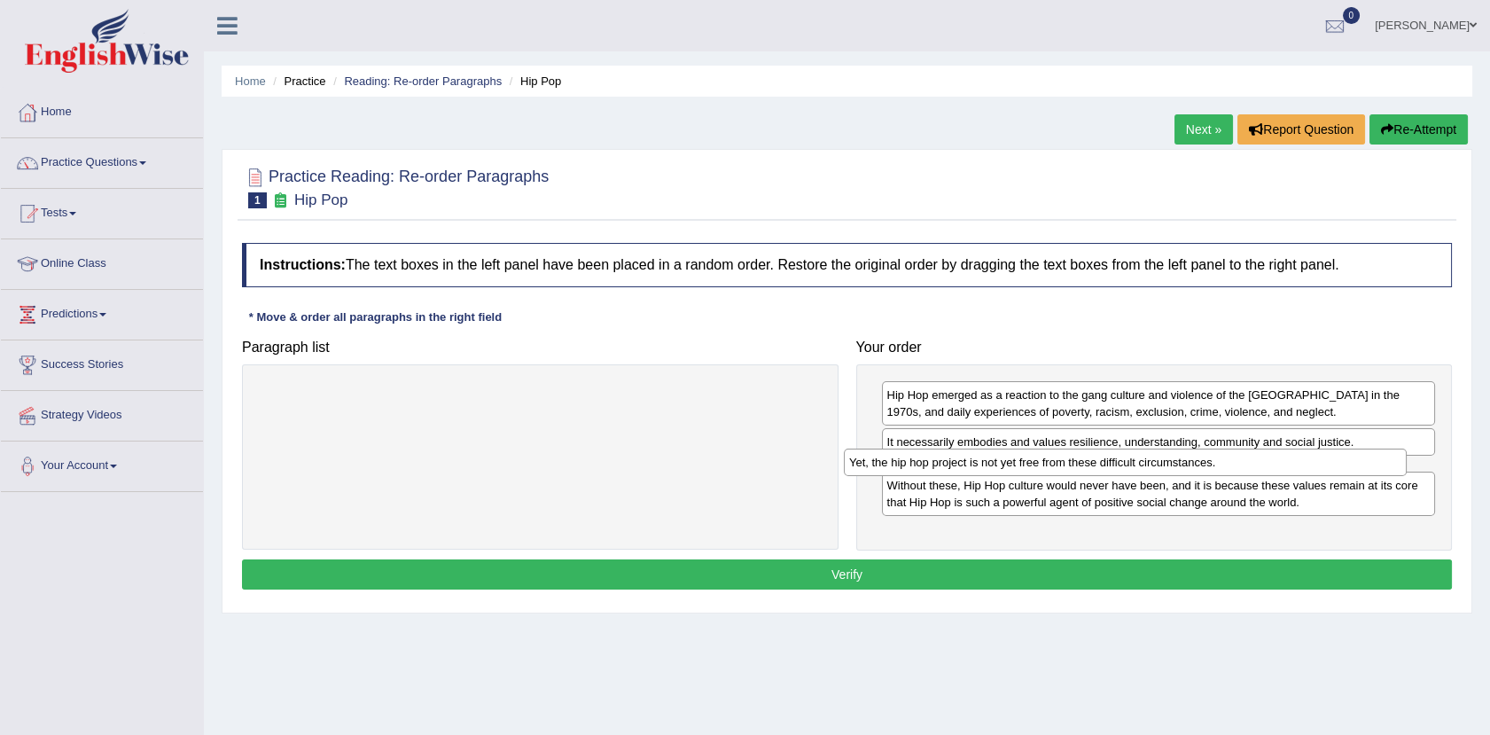
drag, startPoint x: 743, startPoint y: 390, endPoint x: 1336, endPoint y: 459, distance: 597.0
click at [1336, 459] on div "Yet, the hip hop project is not yet free from these difficult circumstances." at bounding box center [1125, 461] width 563 height 27
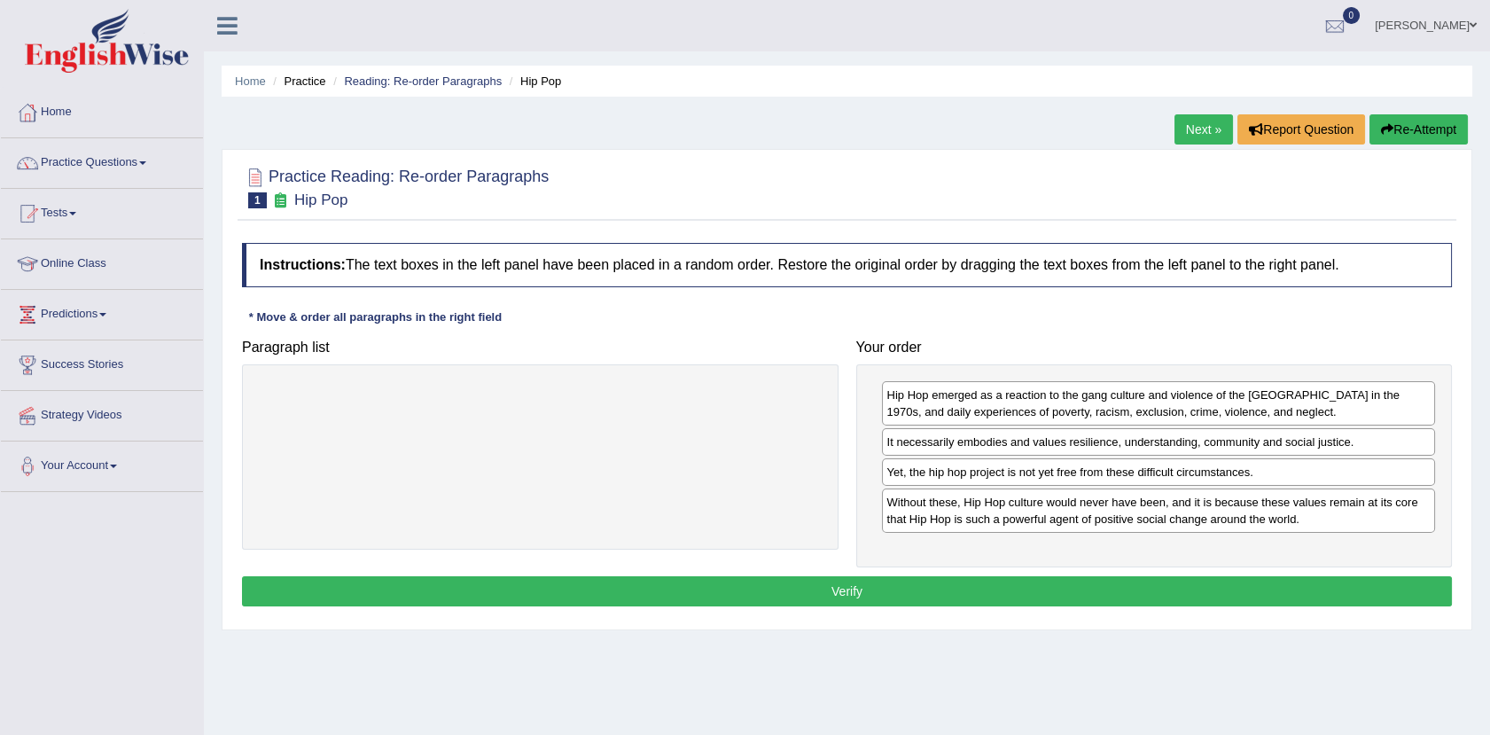
click at [897, 598] on button "Verify" at bounding box center [847, 591] width 1210 height 30
